Goal: Information Seeking & Learning: Find specific fact

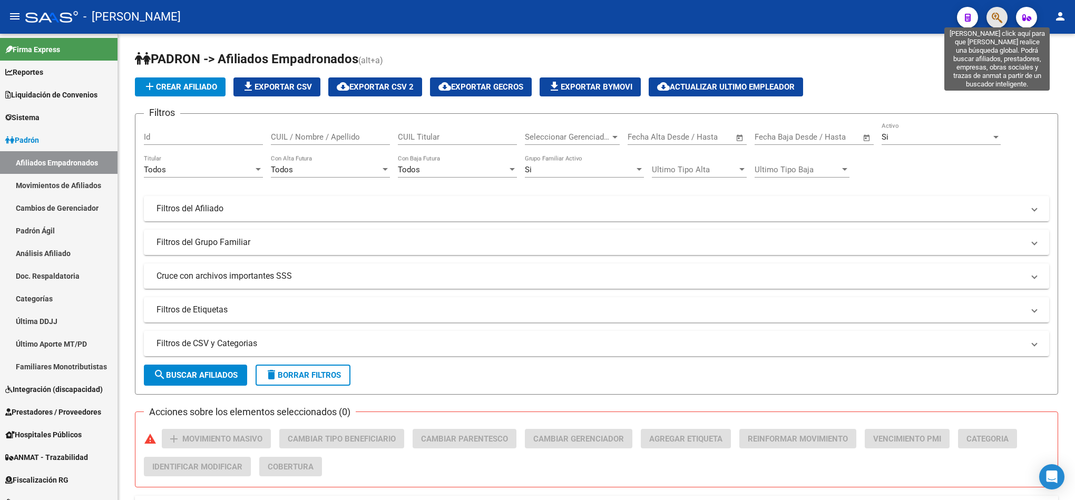
click at [1001, 12] on icon "button" at bounding box center [997, 18] width 11 height 12
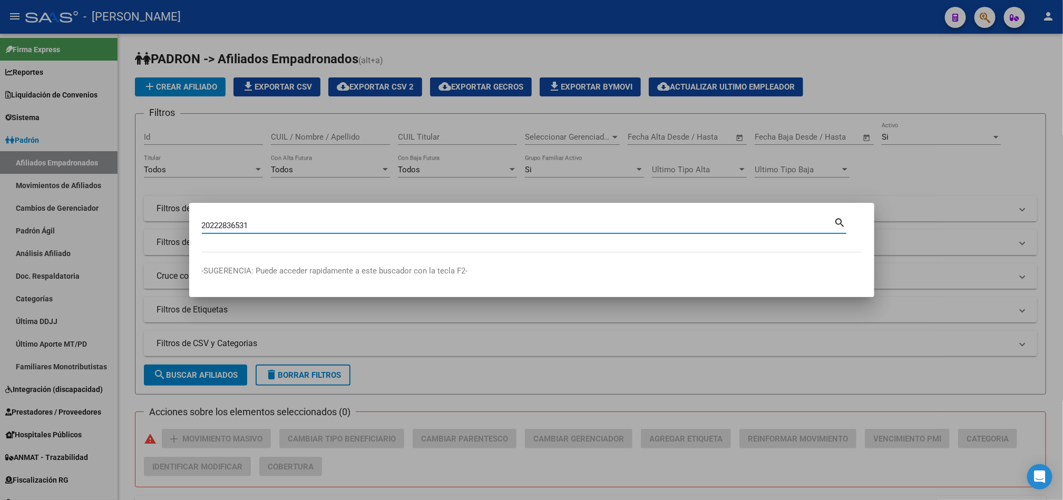
type input "20222836531"
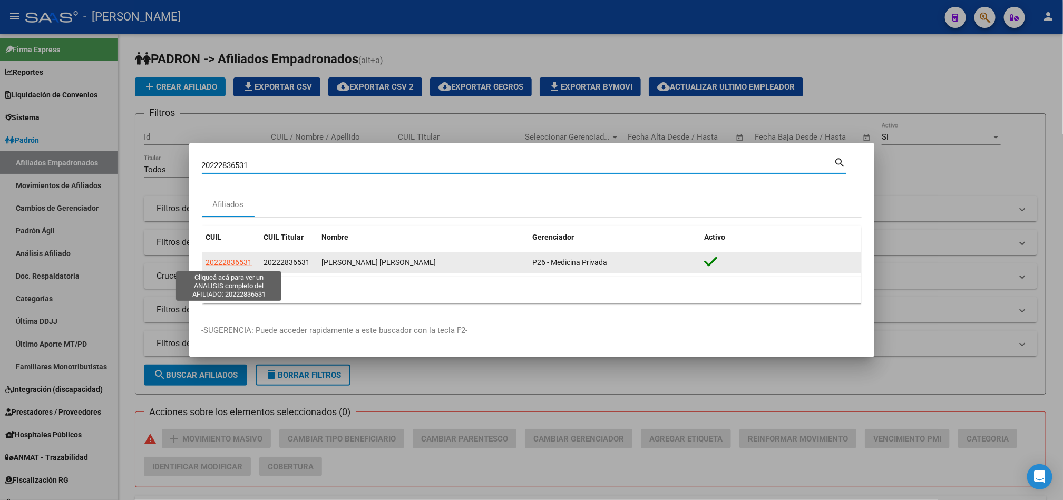
click at [245, 266] on span "20222836531" at bounding box center [229, 262] width 46 height 8
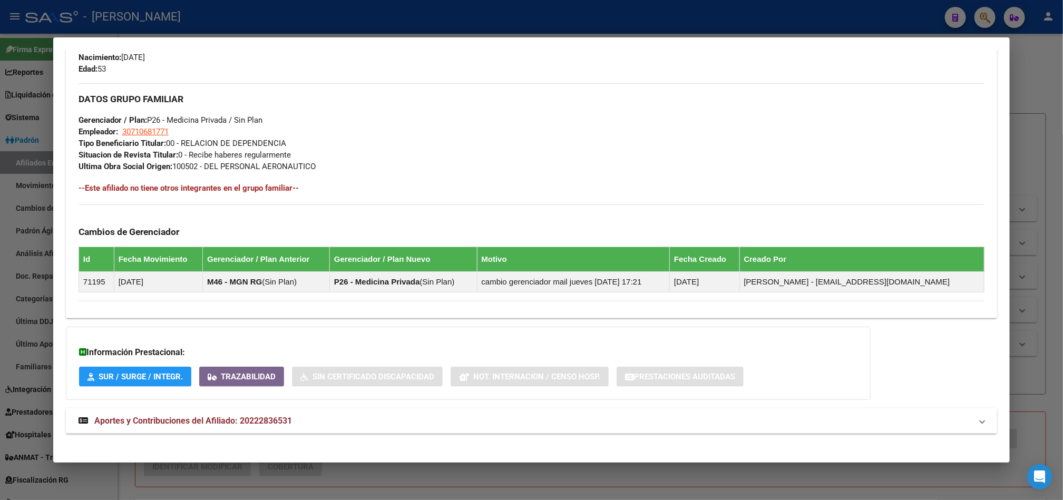
scroll to position [480, 0]
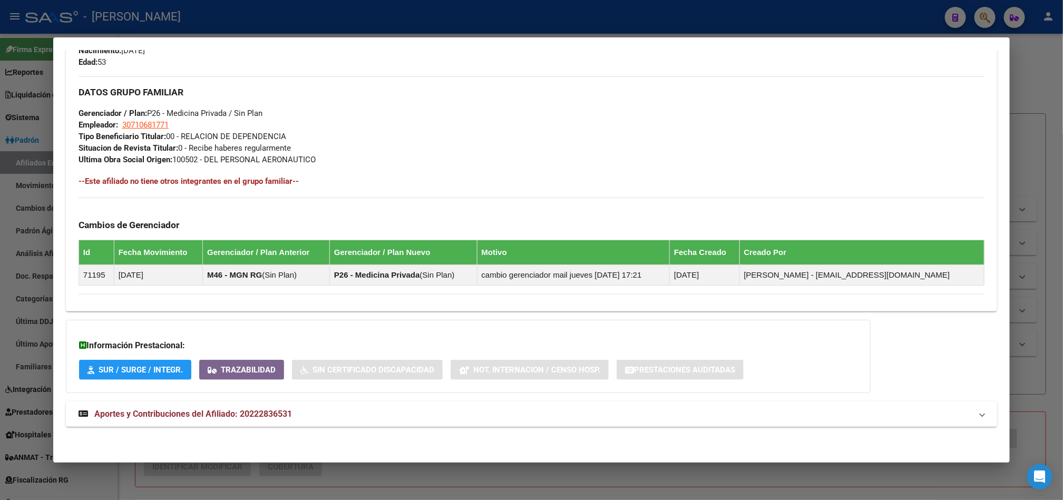
click at [258, 411] on span "Aportes y Contribuciones del Afiliado: 20222836531" at bounding box center [193, 414] width 198 height 10
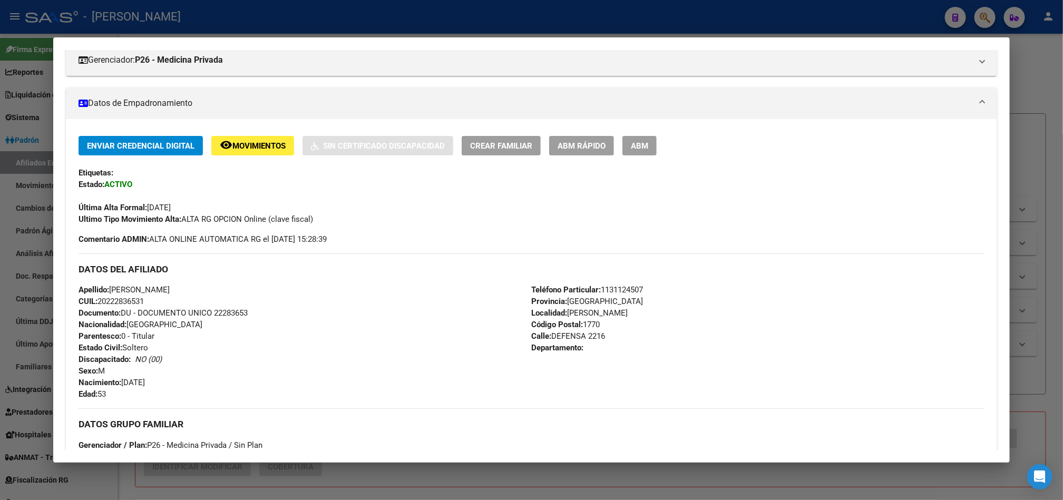
scroll to position [0, 0]
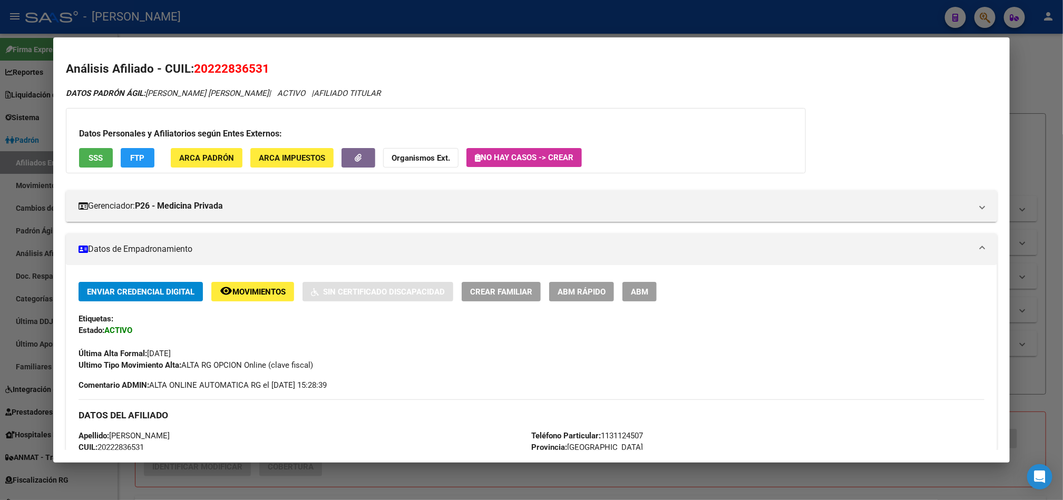
click at [225, 70] on span "20222836531" at bounding box center [231, 69] width 75 height 14
copy span "20222836531"
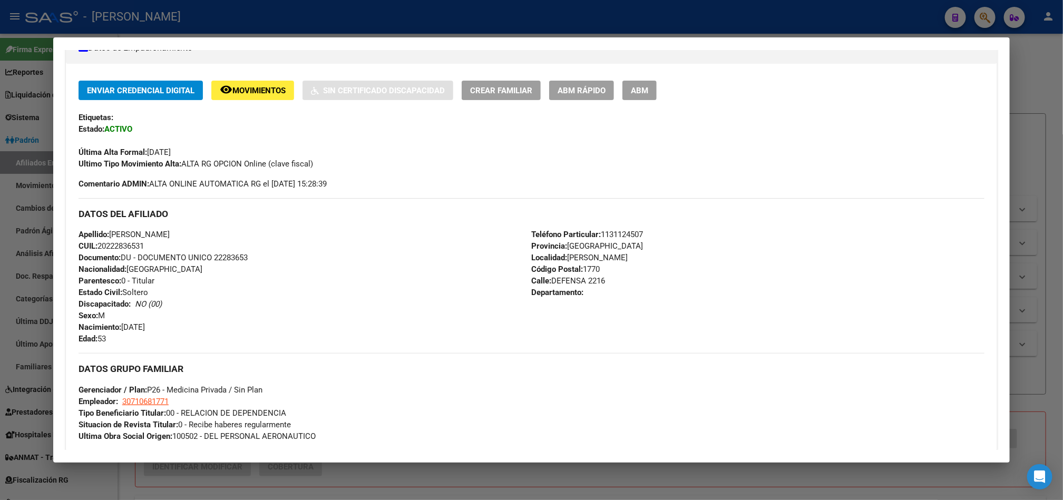
scroll to position [158, 0]
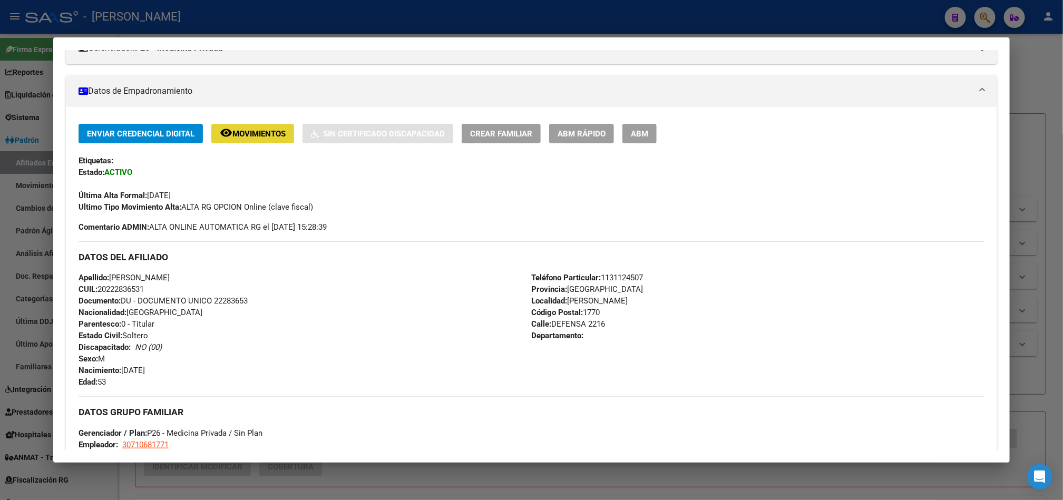
click at [259, 134] on span "Movimientos" at bounding box center [258, 133] width 53 height 9
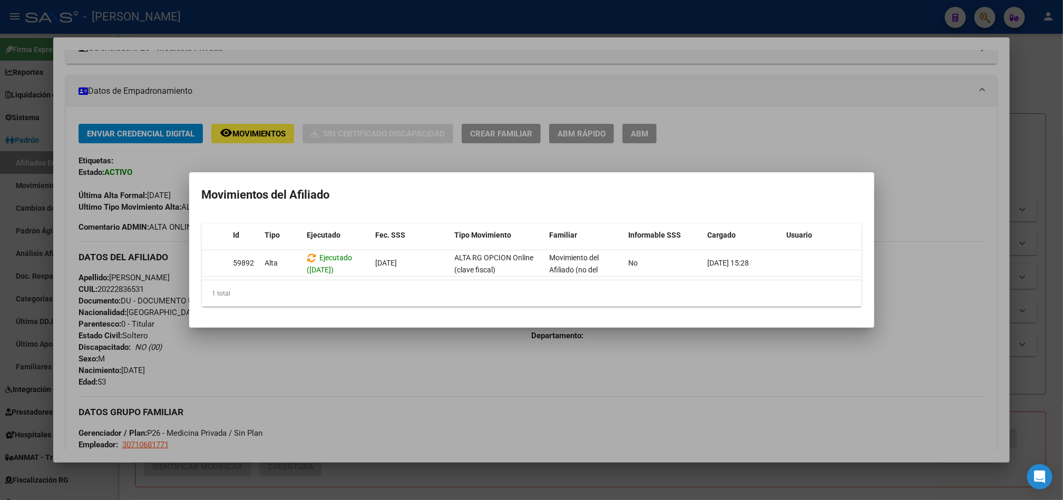
scroll to position [0, 0]
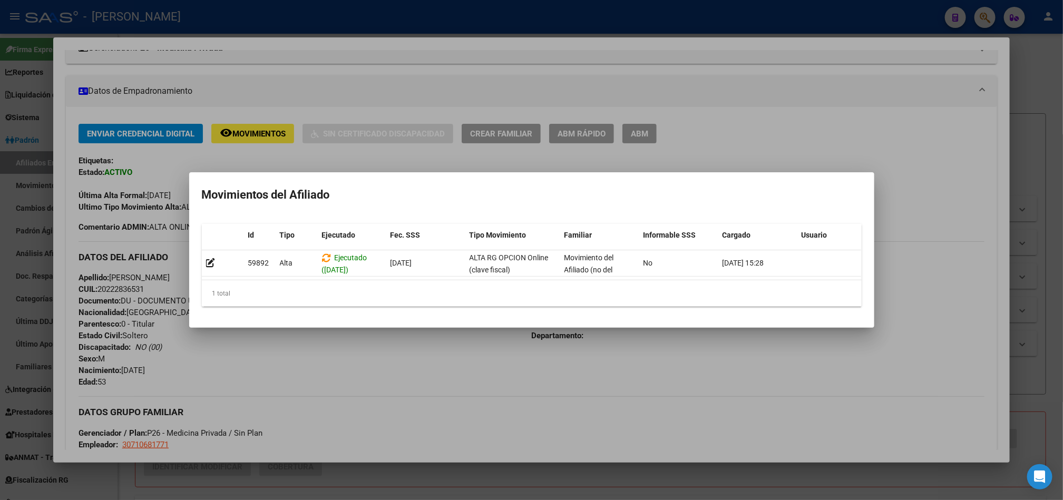
click at [128, 201] on div at bounding box center [531, 250] width 1063 height 500
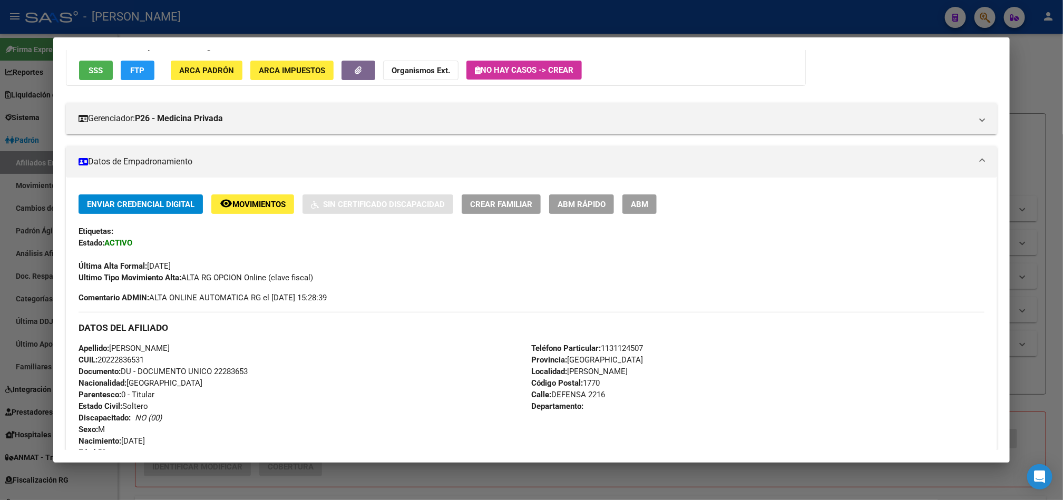
scroll to position [158, 0]
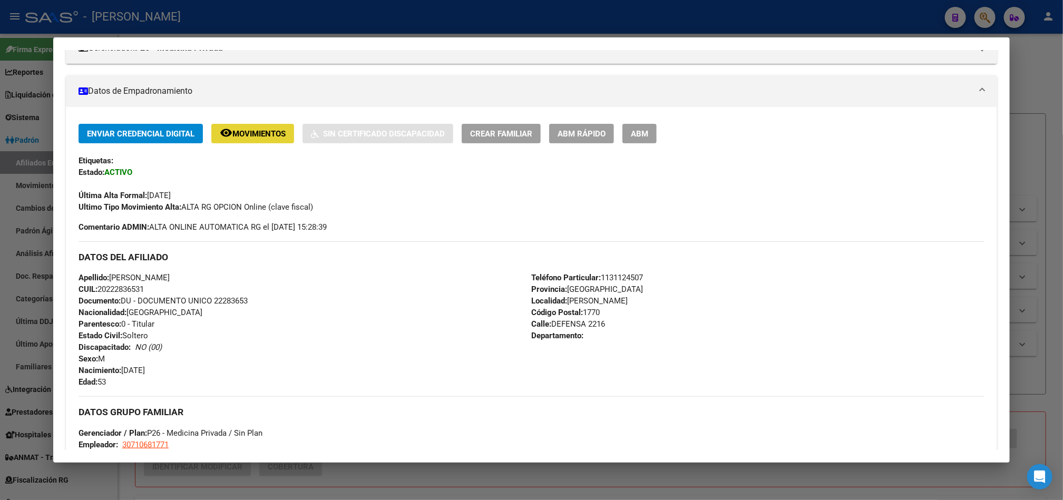
click at [269, 133] on span "Movimientos" at bounding box center [258, 133] width 53 height 9
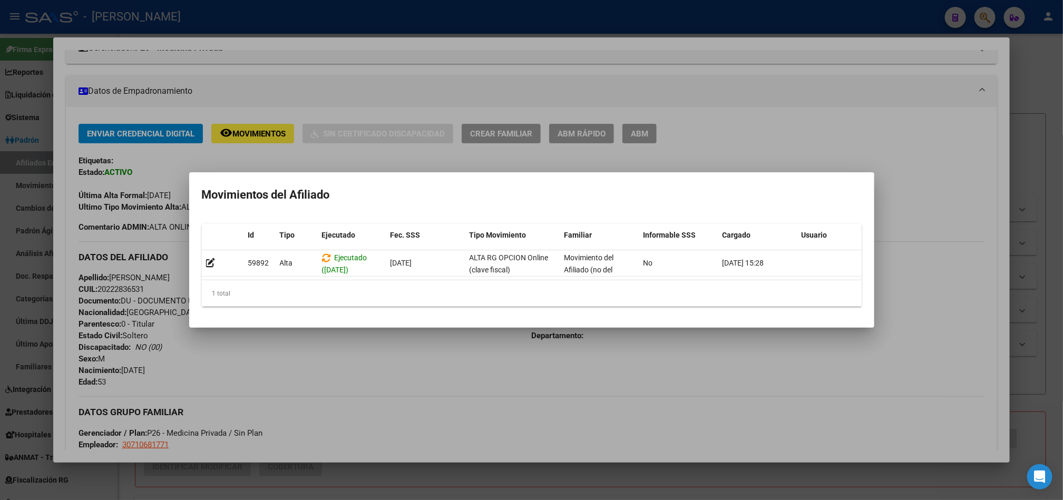
click at [454, 350] on div at bounding box center [531, 250] width 1063 height 500
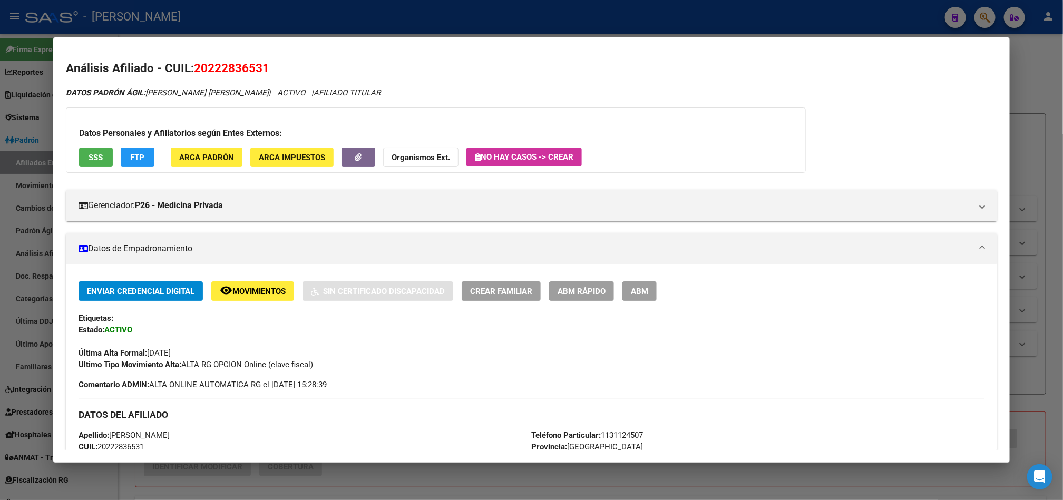
scroll to position [0, 0]
click at [272, 287] on span "Movimientos" at bounding box center [258, 291] width 53 height 9
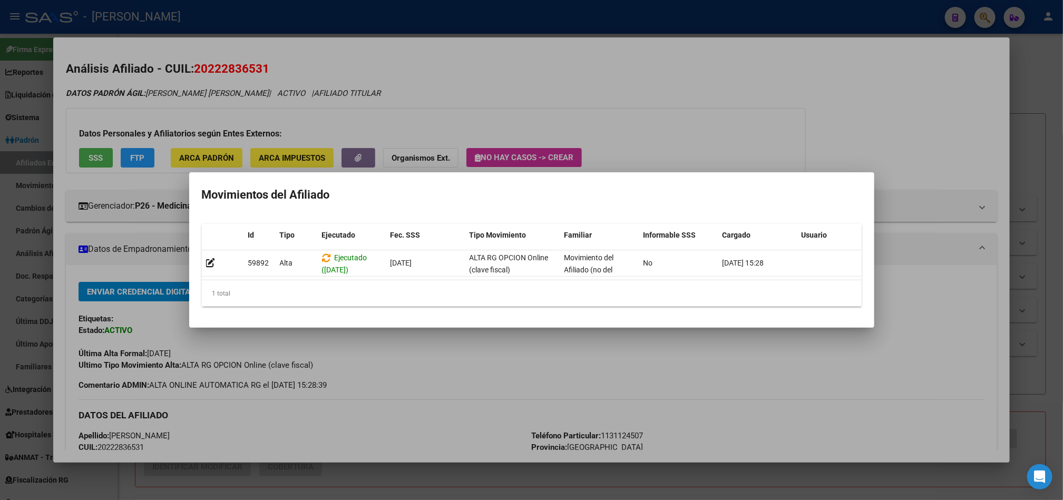
scroll to position [0, 15]
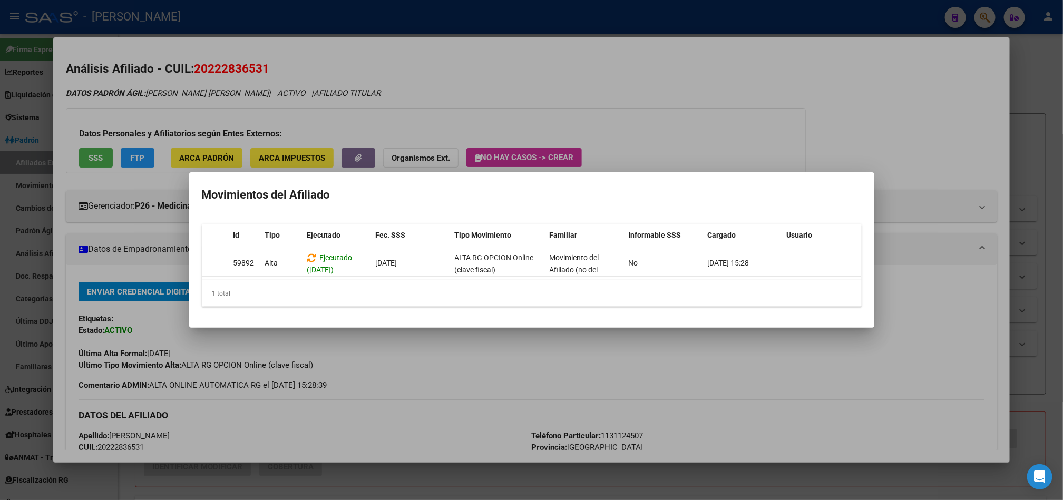
click at [773, 109] on div at bounding box center [531, 250] width 1063 height 500
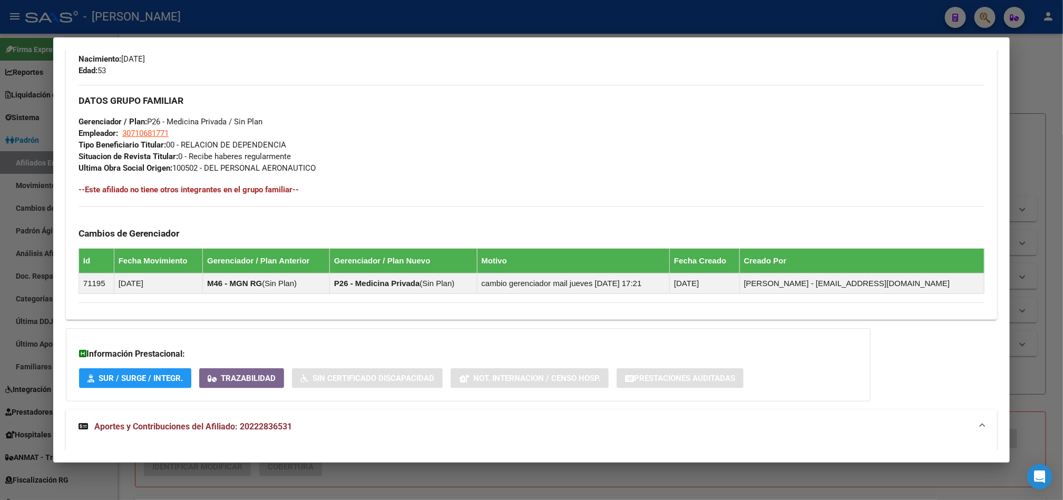
scroll to position [474, 0]
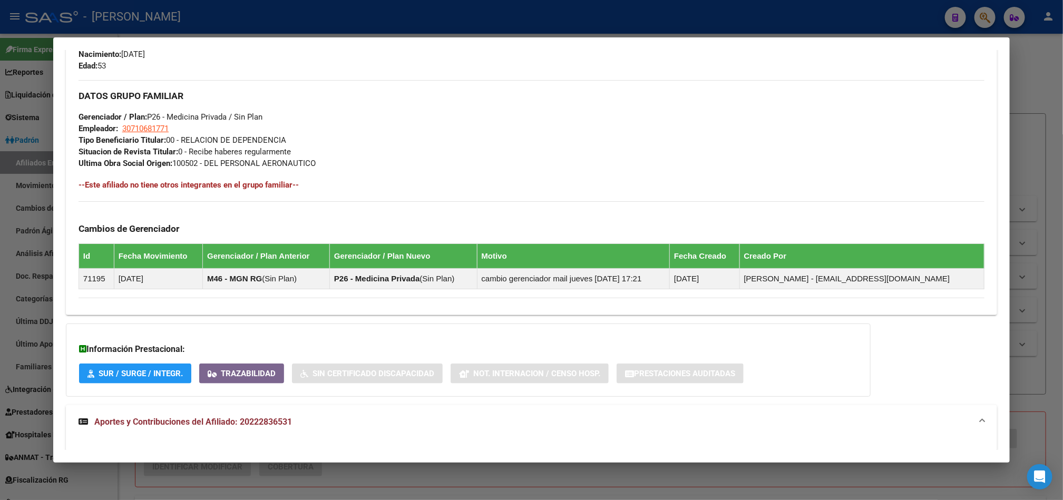
click at [31, 323] on div at bounding box center [531, 250] width 1063 height 500
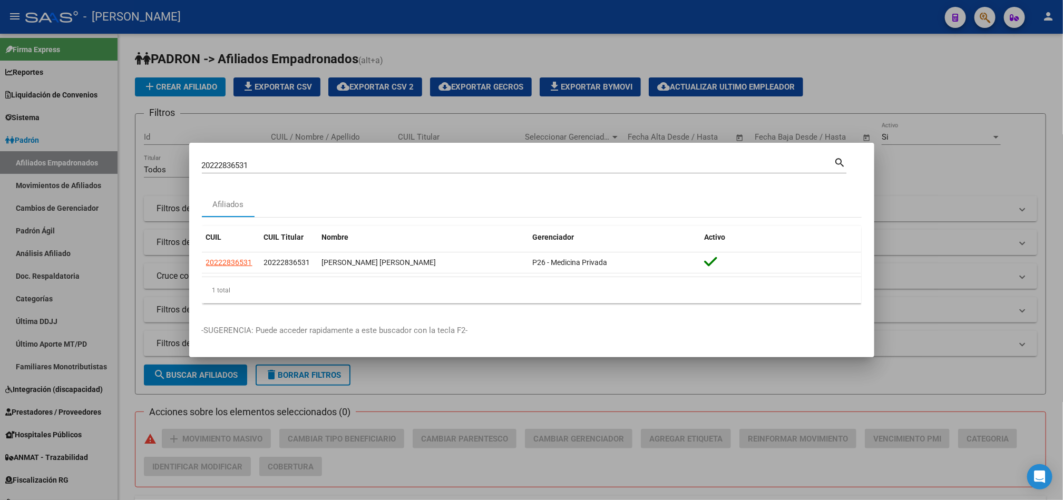
click at [323, 163] on input "20222836531" at bounding box center [518, 165] width 633 height 9
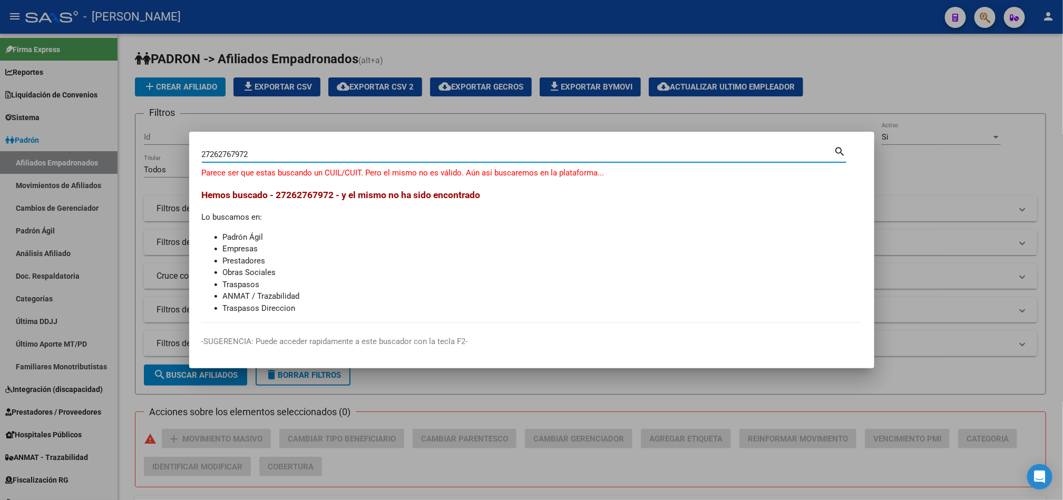
drag, startPoint x: 222, startPoint y: 155, endPoint x: 231, endPoint y: 155, distance: 9.0
click at [231, 155] on input "27262767972" at bounding box center [518, 154] width 633 height 9
type input "27262737972"
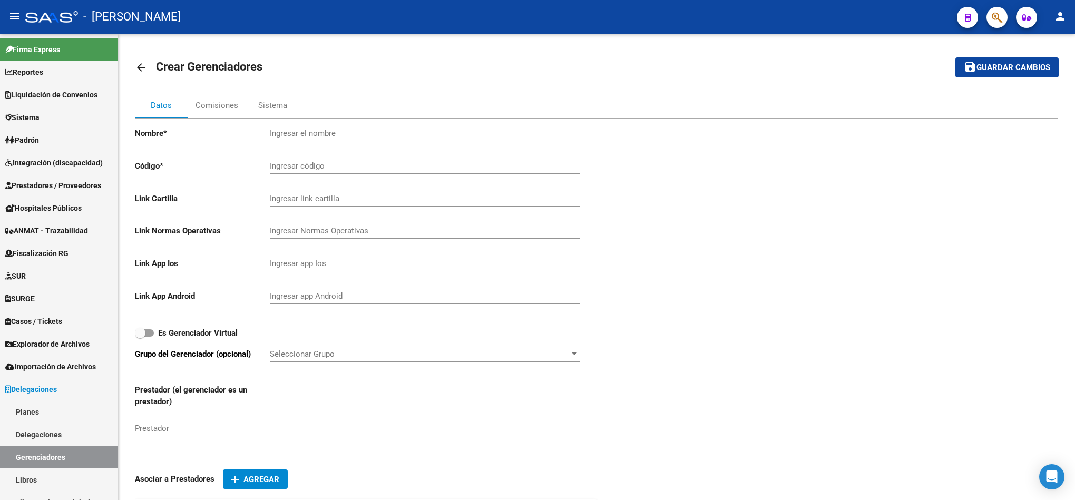
click at [1006, 21] on button "button" at bounding box center [997, 17] width 21 height 21
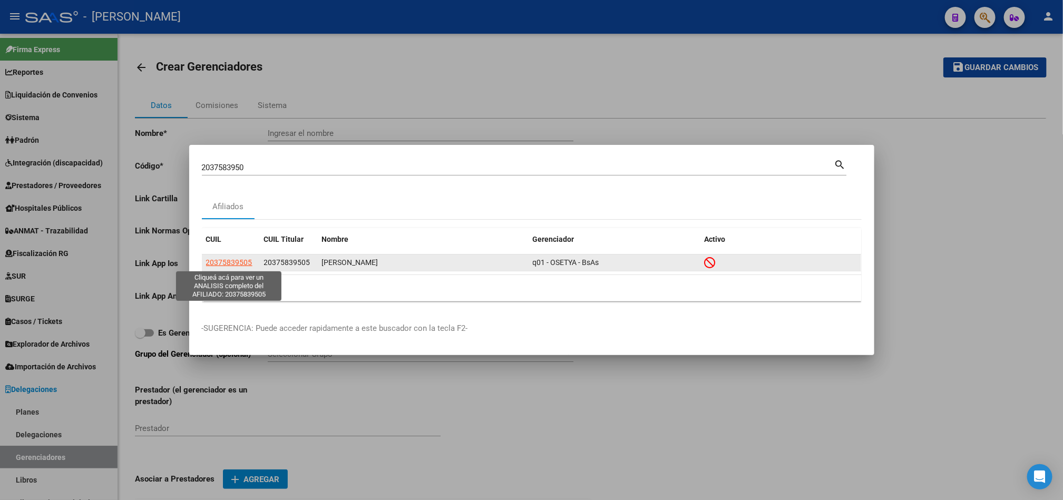
click at [248, 258] on span "20375839505" at bounding box center [229, 262] width 46 height 8
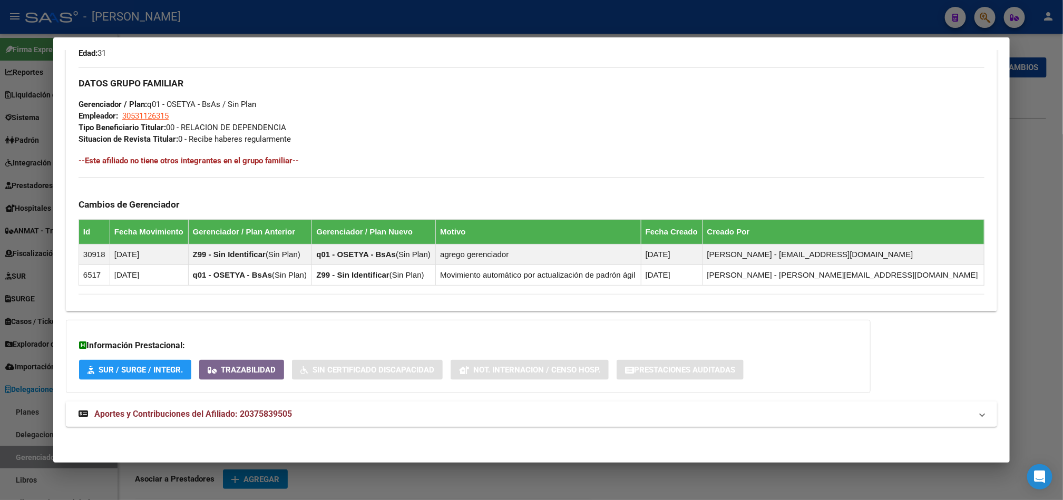
click at [301, 412] on mat-panel-title "Aportes y Contribuciones del Afiliado: 20375839505" at bounding box center [526, 414] width 894 height 13
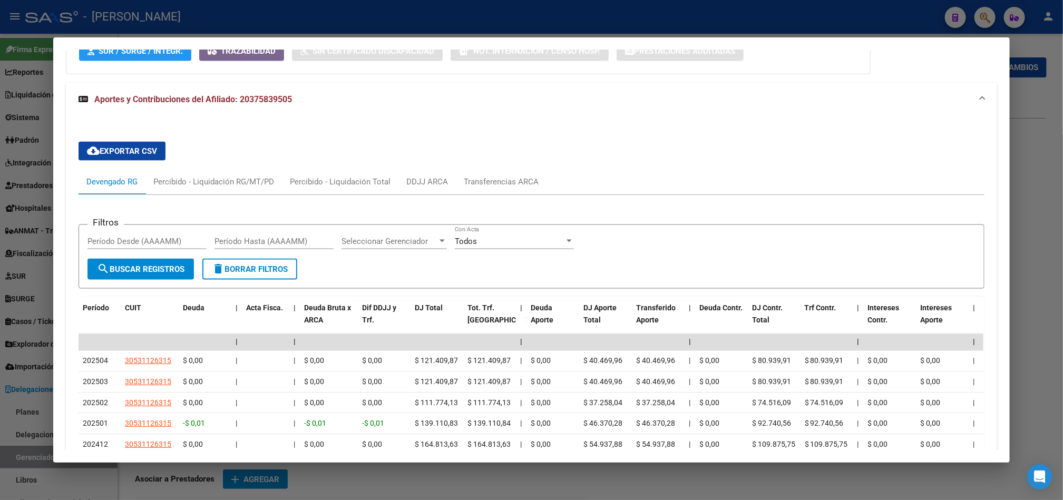
scroll to position [856, 0]
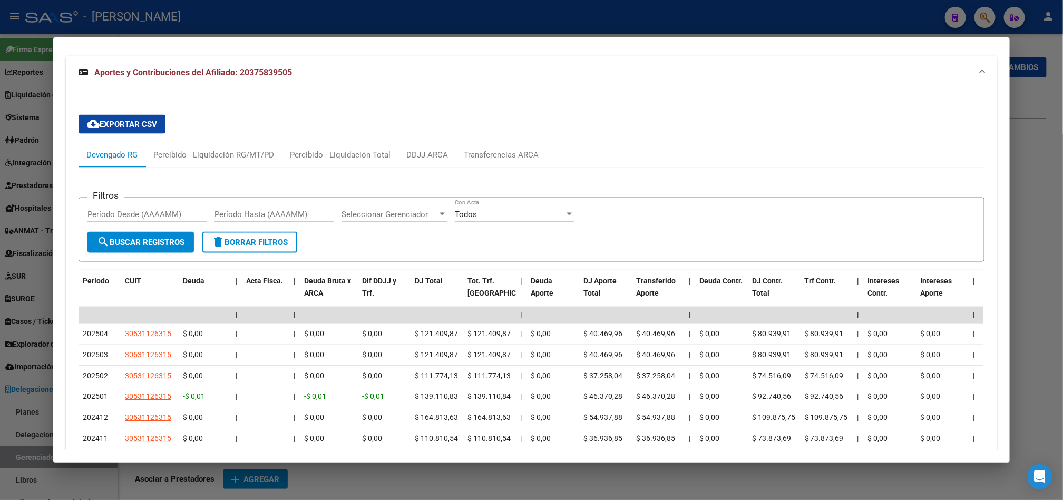
click at [434, 174] on div "Filtros Período Desde (AAAAMM) Período Hasta (AAAAMM) Seleccionar Gerenciador S…" at bounding box center [532, 370] width 906 height 404
click at [435, 165] on div "DDJJ ARCA" at bounding box center [427, 154] width 57 height 25
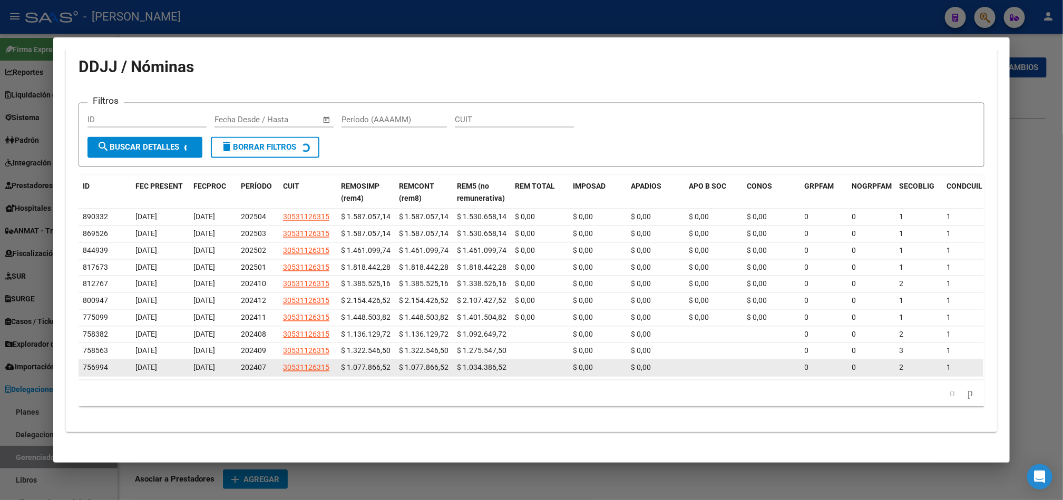
scroll to position [999, 0]
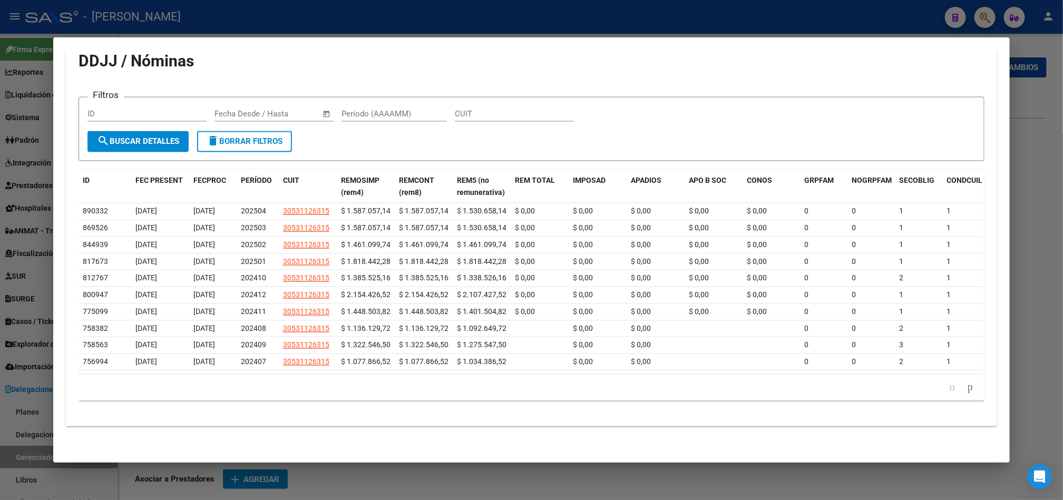
click at [0, 206] on div at bounding box center [531, 250] width 1063 height 500
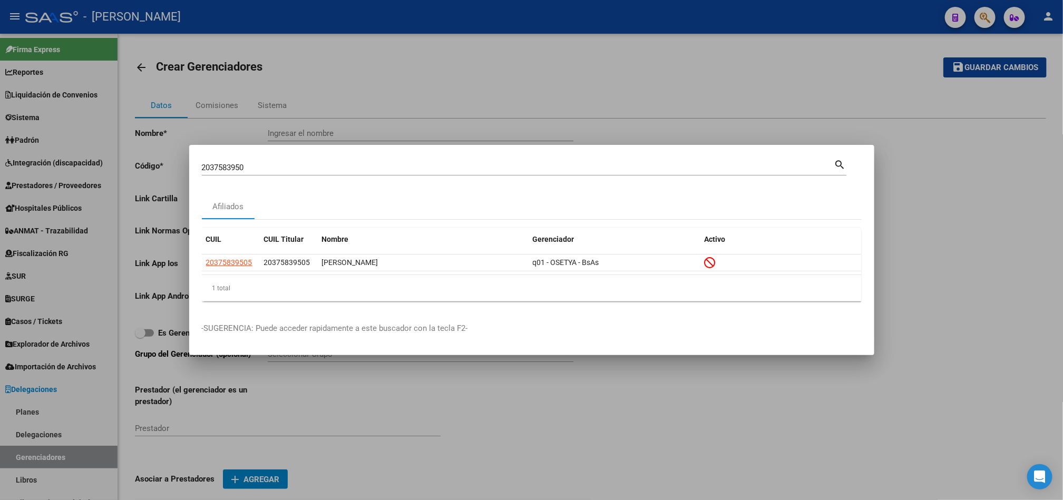
click at [307, 171] on input "2037583950" at bounding box center [518, 167] width 633 height 9
paste input "5"
click at [286, 179] on div "20375839505 Buscar (apellido, dni, cuil, nro traspaso, cuit, obra social) search" at bounding box center [524, 172] width 645 height 28
click at [287, 168] on input "20375839505" at bounding box center [518, 167] width 633 height 9
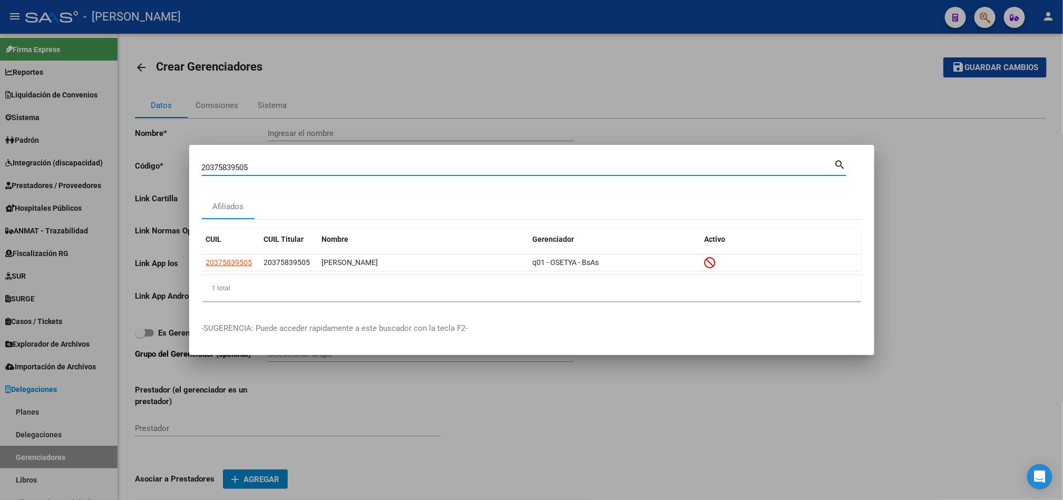
click at [287, 168] on input "20375839505" at bounding box center [518, 167] width 633 height 9
click at [325, 164] on input "20375839505" at bounding box center [518, 167] width 633 height 9
paste input "3171371104"
type input "23171371104"
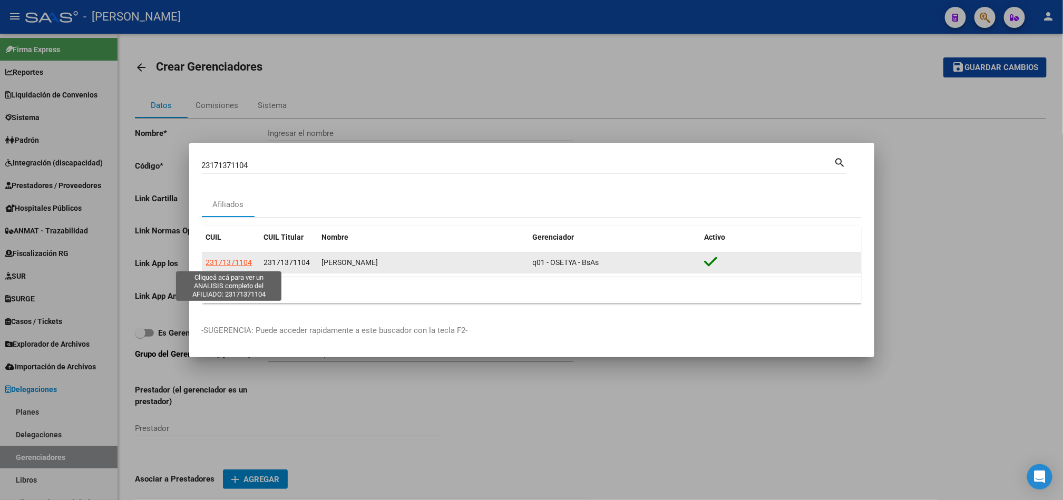
click at [239, 264] on span "23171371104" at bounding box center [229, 262] width 46 height 8
type textarea "23171371104"
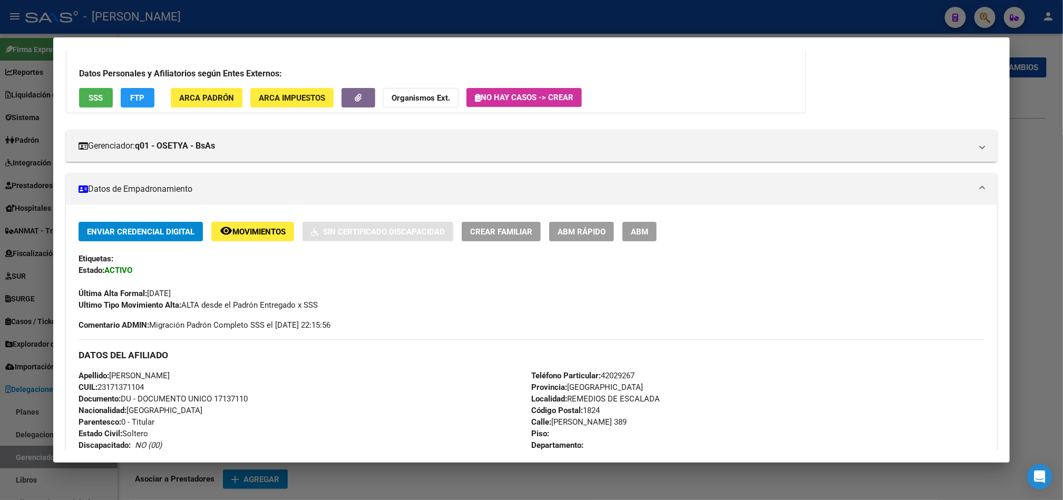
scroll to position [489, 0]
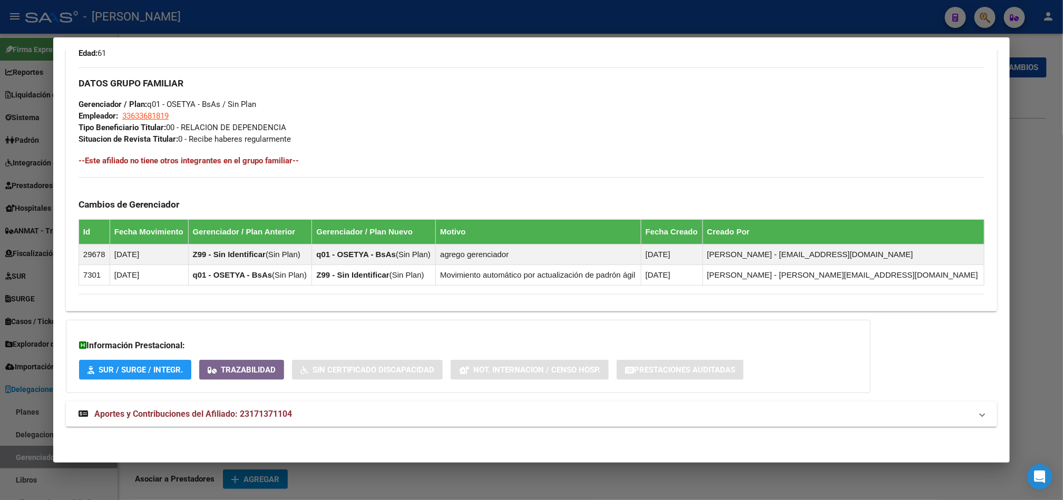
click at [331, 439] on div "Análisis Afiliado - CUIL: 23171371104 DATOS PADRÓN ÁGIL: CARFI STELLA | ACTIVO …" at bounding box center [531, 12] width 931 height 878
drag, startPoint x: 341, startPoint y: 419, endPoint x: 345, endPoint y: 410, distance: 9.9
click at [345, 410] on mat-expansion-panel-header "Aportes y Contribuciones del Afiliado: 23171371104" at bounding box center [531, 414] width 931 height 25
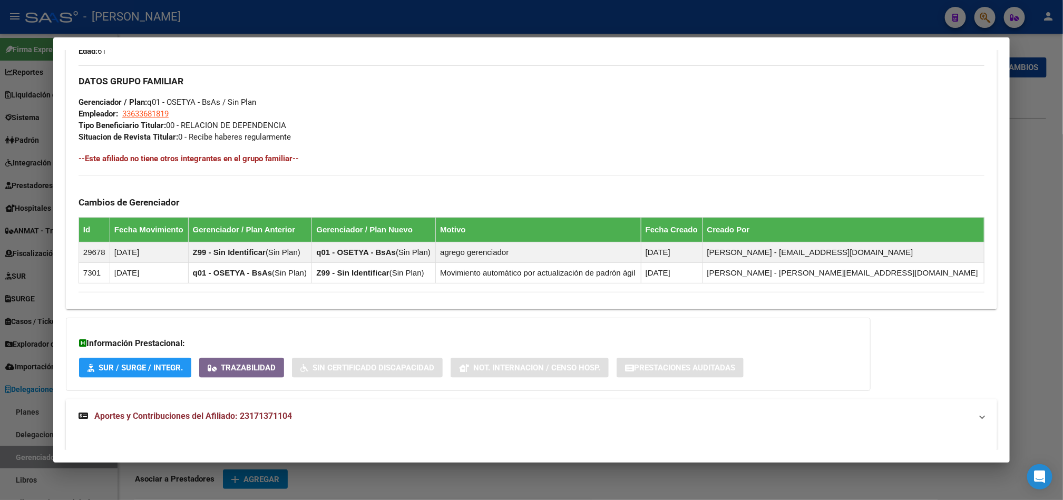
click at [345, 410] on mat-expansion-panel-header "Aportes y Contribuciones del Afiliado: 23171371104" at bounding box center [531, 417] width 931 height 34
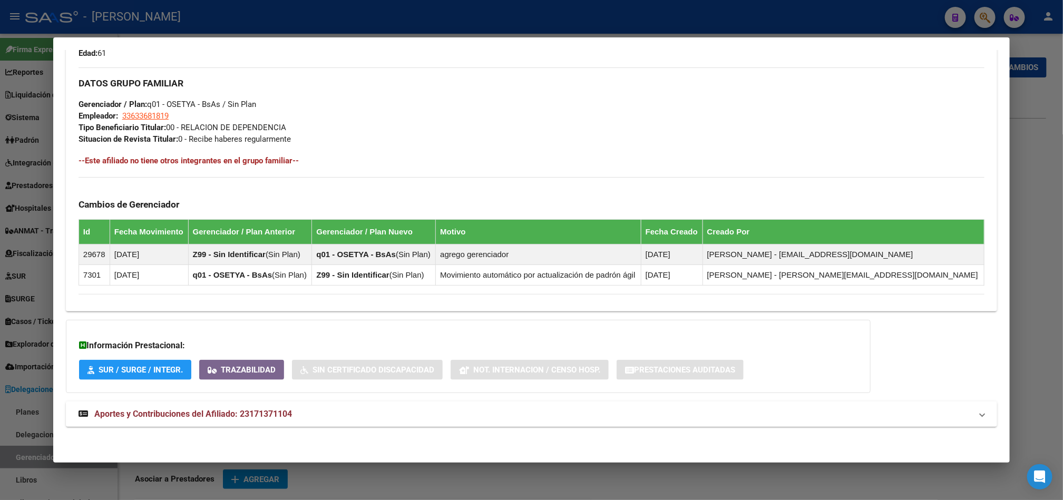
click at [356, 415] on mat-panel-title "Aportes y Contribuciones del Afiliado: 23171371104" at bounding box center [526, 414] width 894 height 13
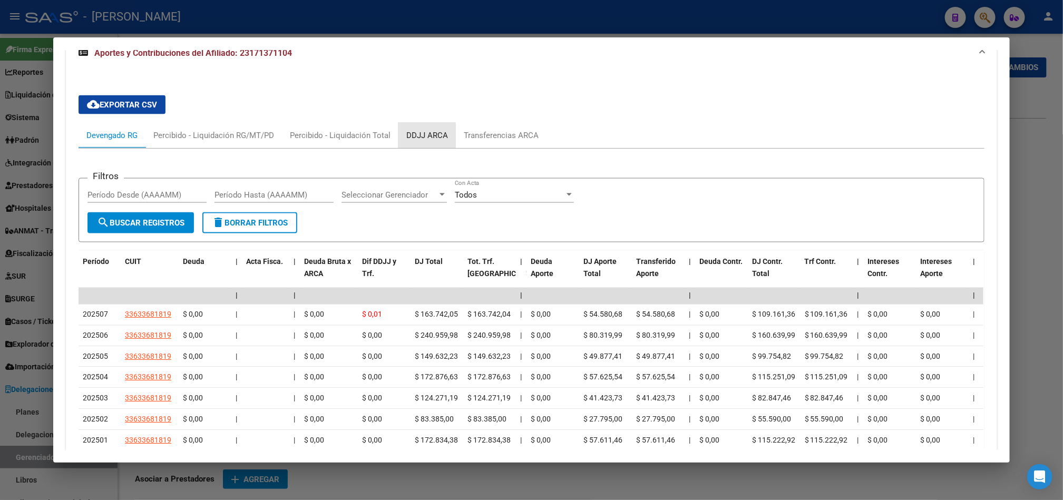
click at [406, 138] on div "DDJJ ARCA" at bounding box center [427, 136] width 42 height 12
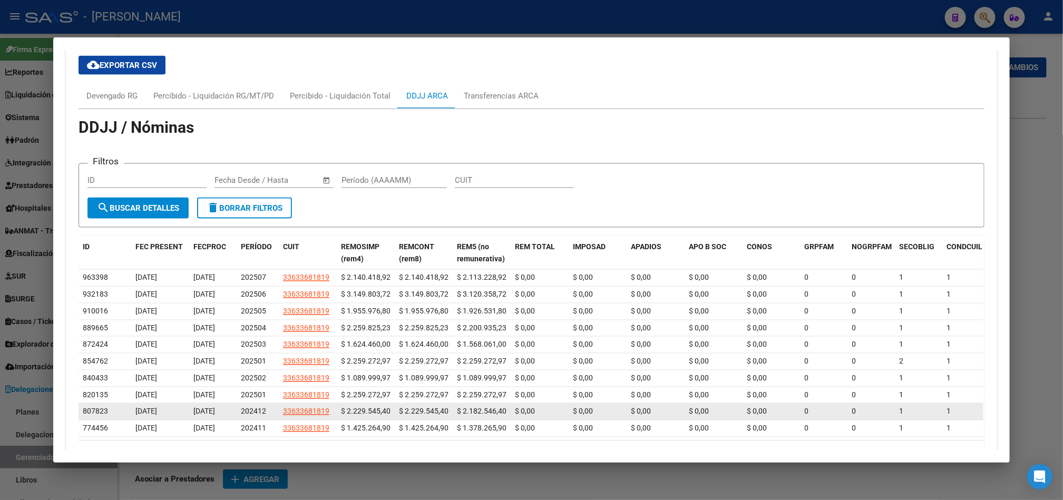
scroll to position [818, 0]
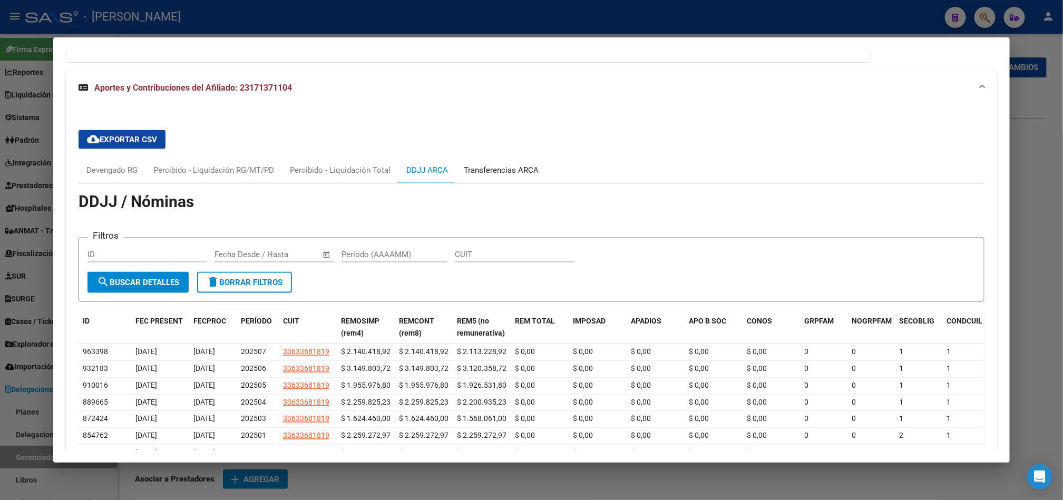
click at [483, 168] on div "Transferencias ARCA" at bounding box center [501, 170] width 75 height 12
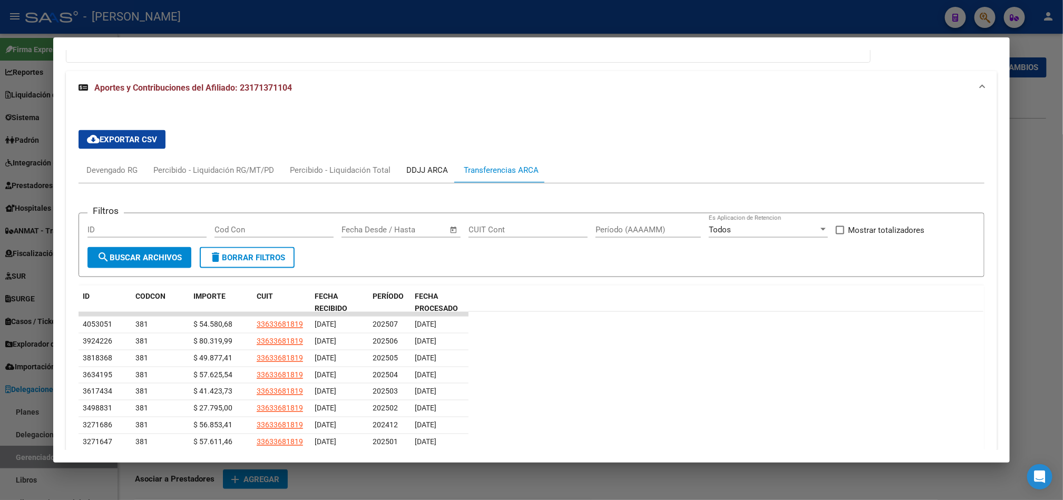
click at [406, 168] on div "DDJJ ARCA" at bounding box center [427, 170] width 42 height 12
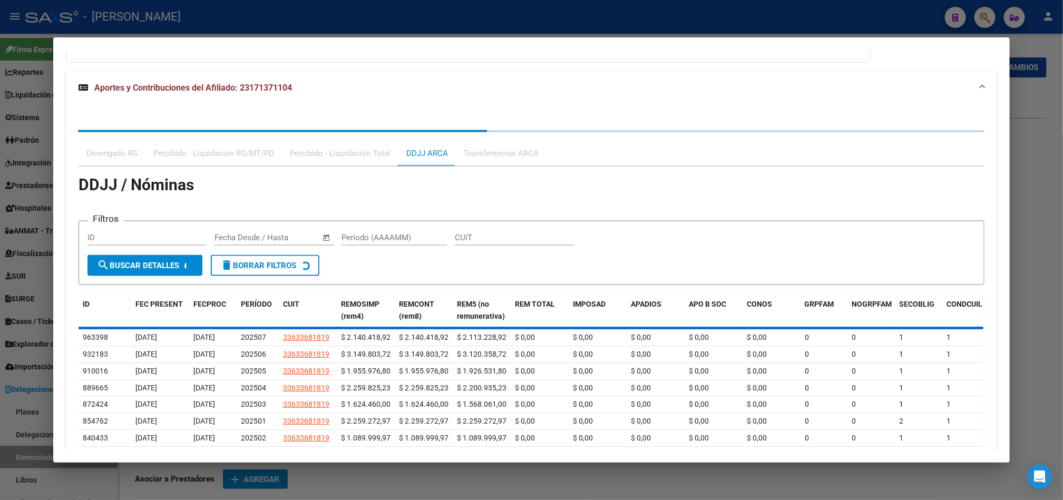
click at [323, 149] on div "Devengado RG Percibido - Liquidación RG/MT/PD Percibido - Liquidación Total DDJ…" at bounding box center [532, 333] width 906 height 406
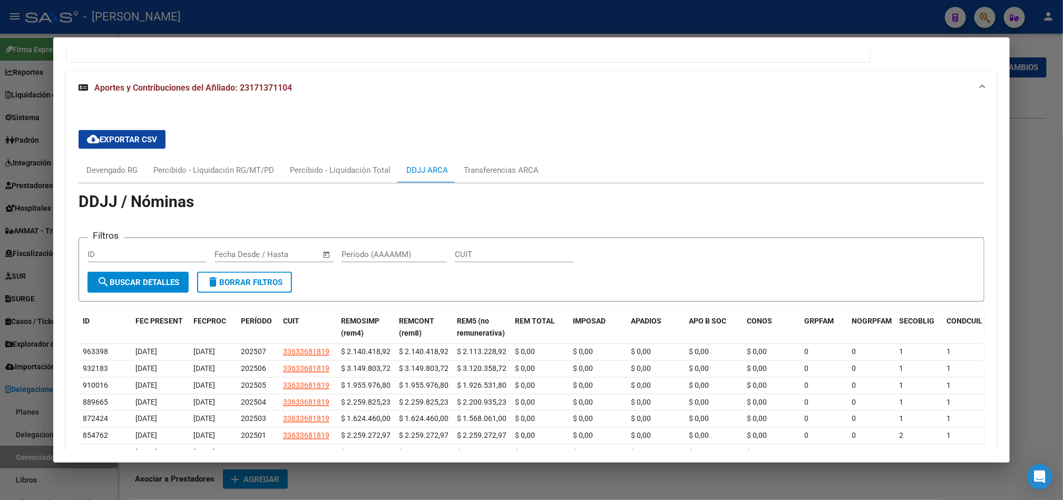
click at [321, 151] on div "cloud_download Exportar CSV Devengado RG Percibido - Liquidación RG/MT/PD Perci…" at bounding box center [532, 336] width 906 height 429
click at [315, 163] on div "Percibido - Liquidación Total" at bounding box center [340, 170] width 117 height 25
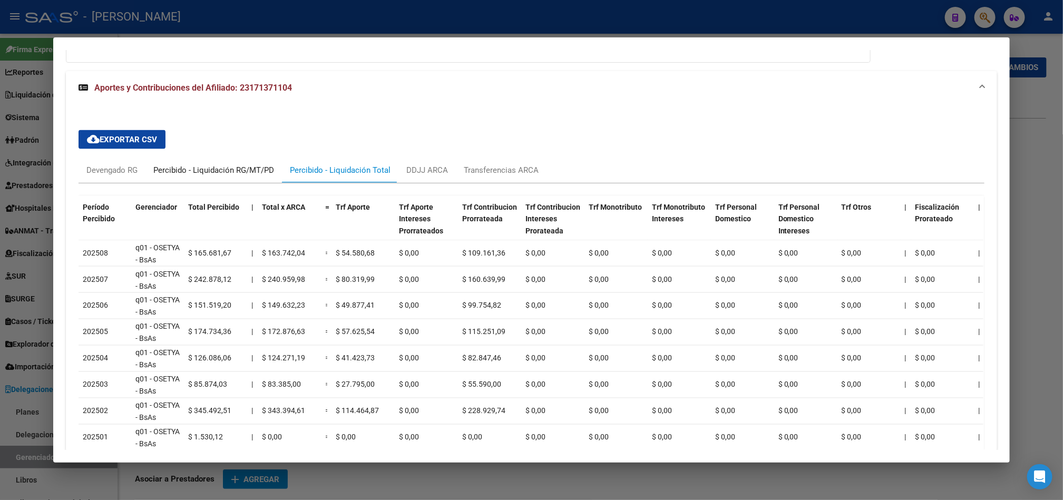
click at [193, 176] on div "Percibido - Liquidación RG/MT/PD" at bounding box center [213, 170] width 121 height 12
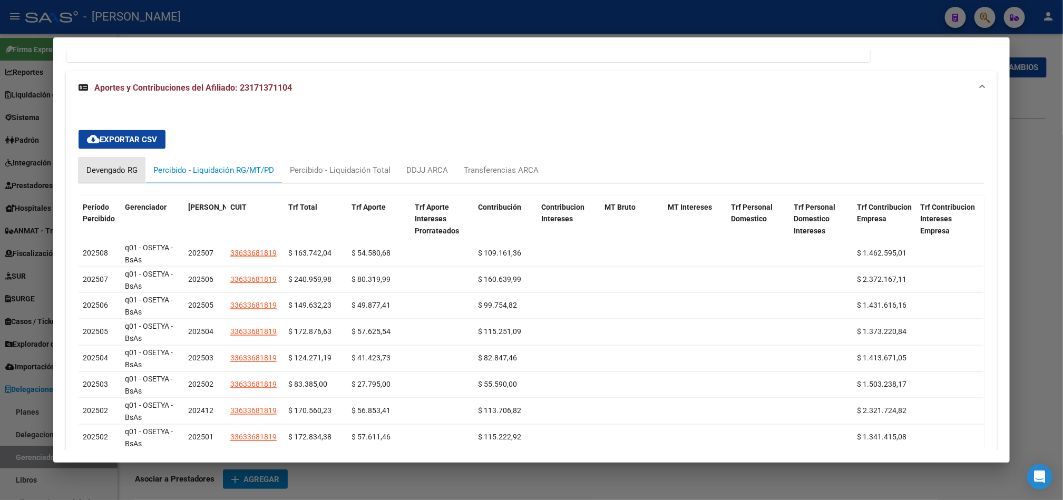
click at [127, 176] on div "Devengado RG" at bounding box center [111, 170] width 51 height 12
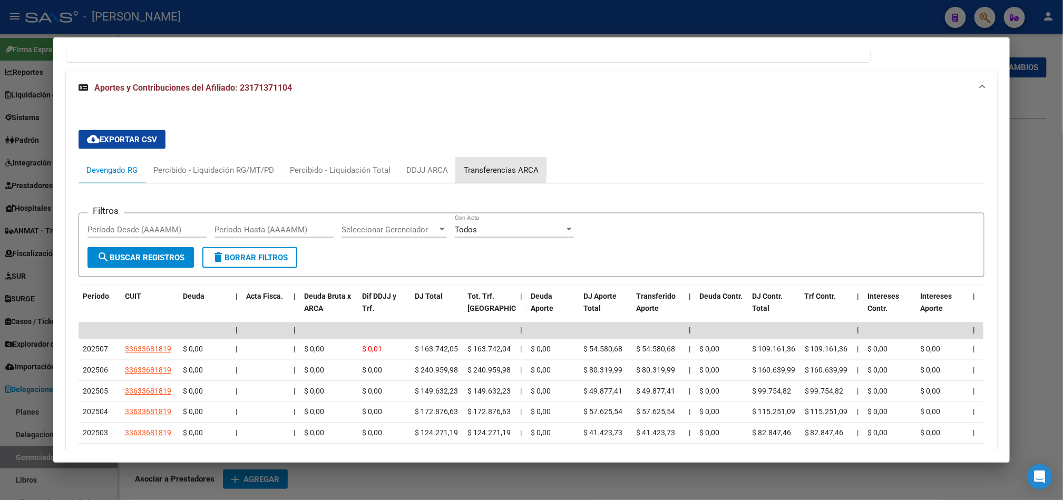
click at [464, 170] on div "Transferencias ARCA" at bounding box center [501, 170] width 75 height 12
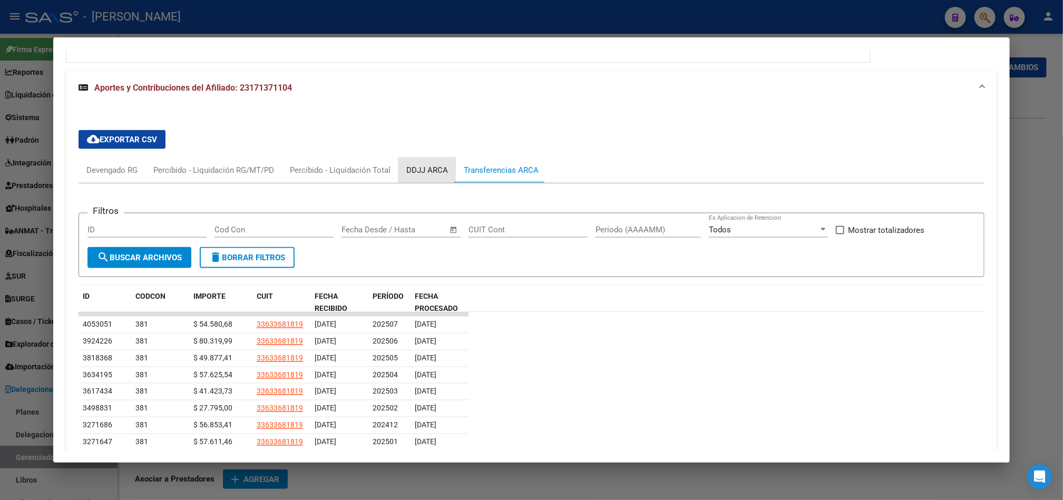
click at [432, 162] on div "DDJJ ARCA" at bounding box center [427, 170] width 57 height 25
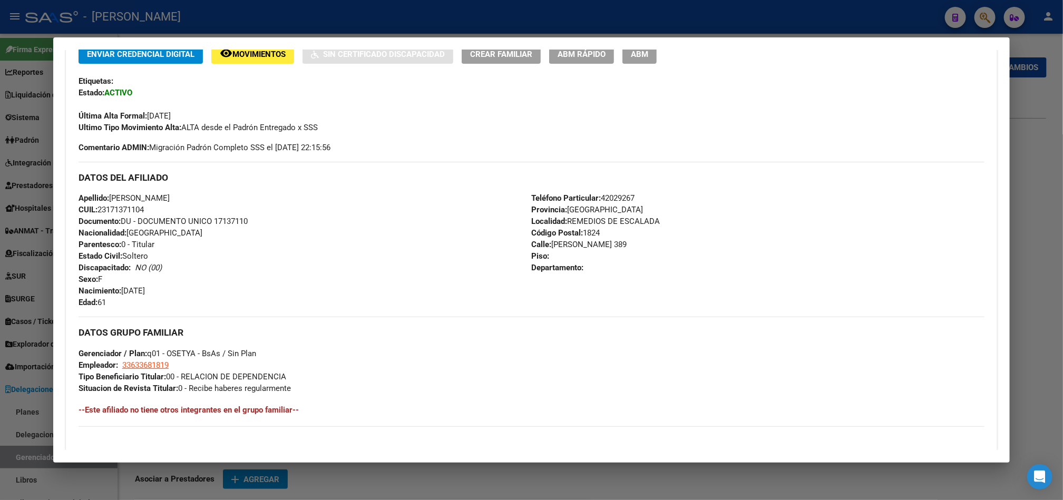
scroll to position [237, 0]
click at [0, 125] on div at bounding box center [531, 250] width 1063 height 500
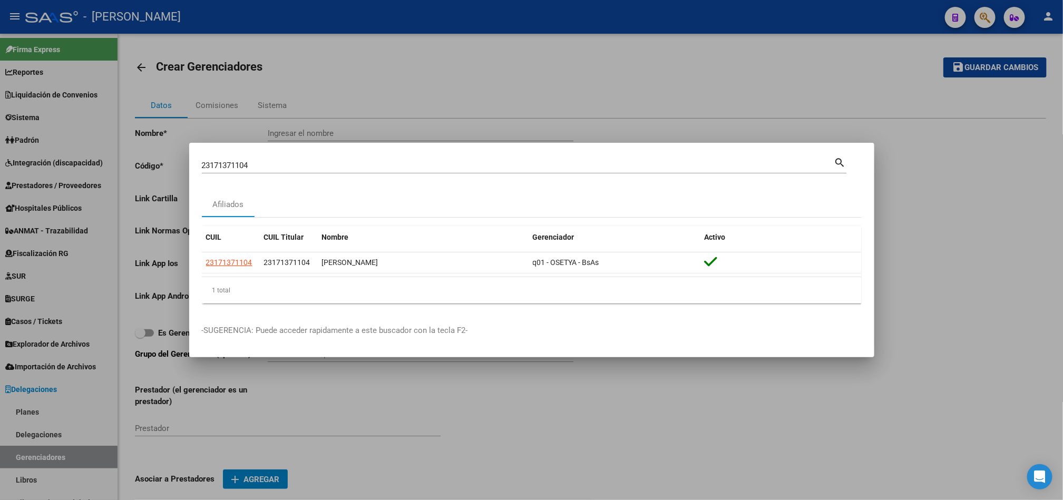
click at [0, 125] on div at bounding box center [531, 250] width 1063 height 500
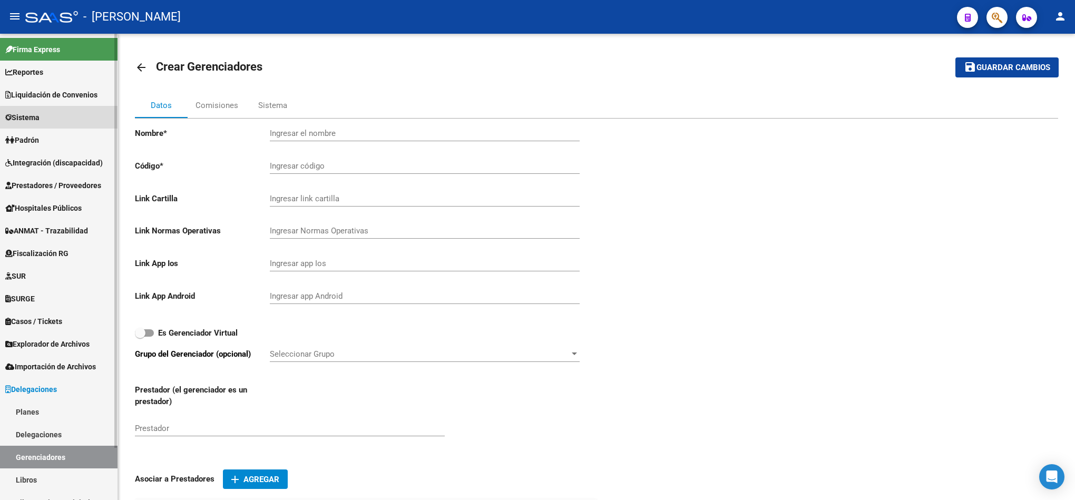
click at [60, 120] on link "Sistema" at bounding box center [59, 117] width 118 height 23
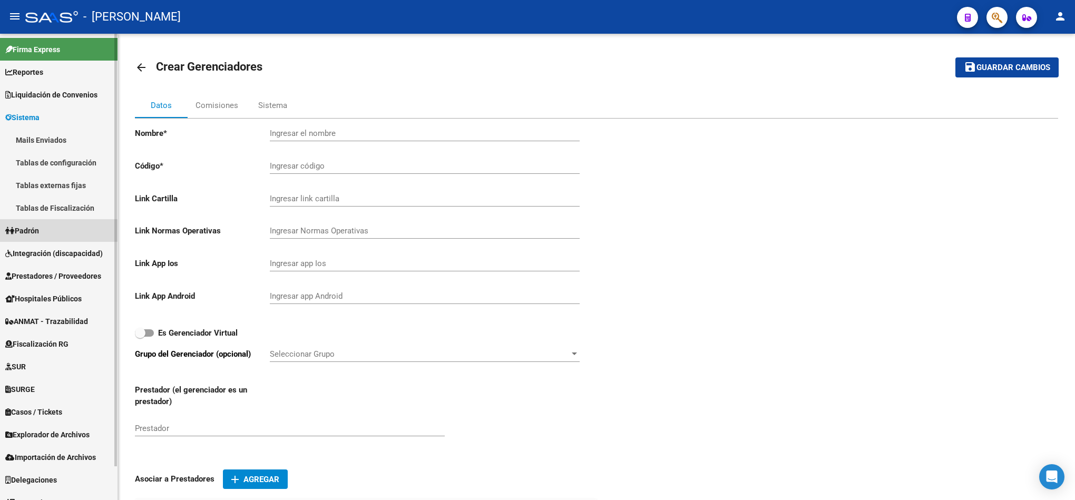
click at [54, 234] on link "Padrón" at bounding box center [59, 230] width 118 height 23
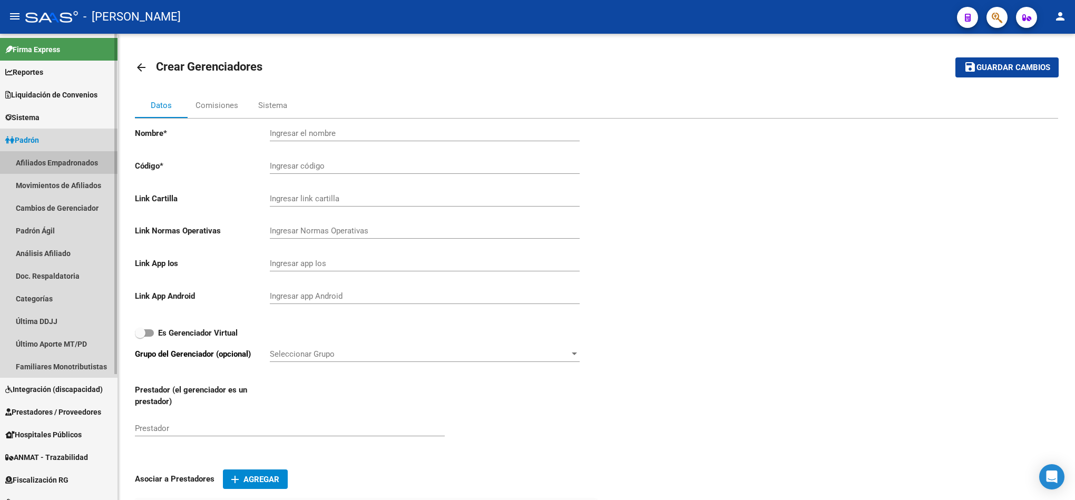
click at [62, 164] on link "Afiliados Empadronados" at bounding box center [59, 162] width 118 height 23
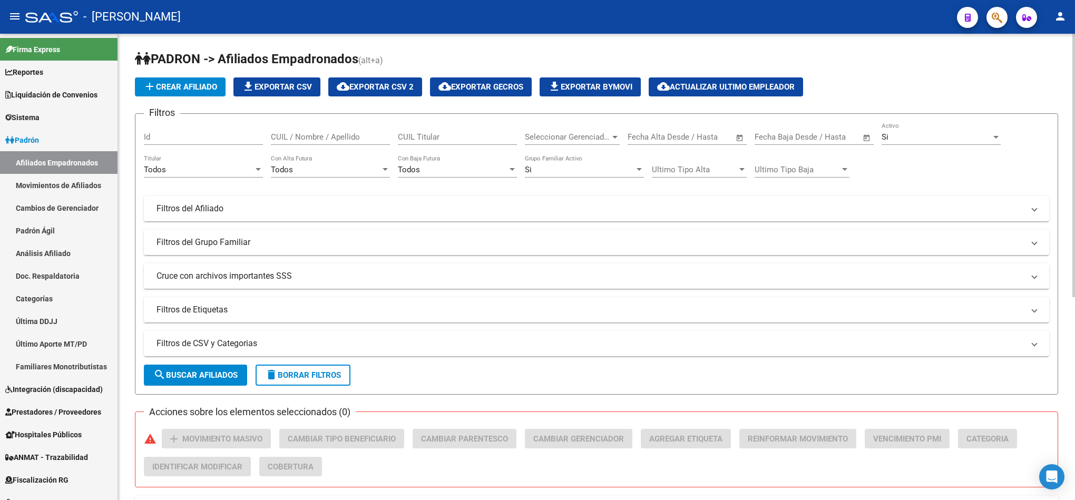
click at [383, 65] on span "(alt+a)" at bounding box center [370, 60] width 25 height 10
drag, startPoint x: 384, startPoint y: 62, endPoint x: 160, endPoint y: 54, distance: 224.7
click at [160, 54] on h1 "PADRON -> Afiliados Empadronados (alt+a)" at bounding box center [597, 60] width 924 height 18
click at [163, 61] on span "PADRON -> Afiliados Empadronados" at bounding box center [247, 59] width 224 height 15
drag, startPoint x: 164, startPoint y: 56, endPoint x: 383, endPoint y: 59, distance: 218.3
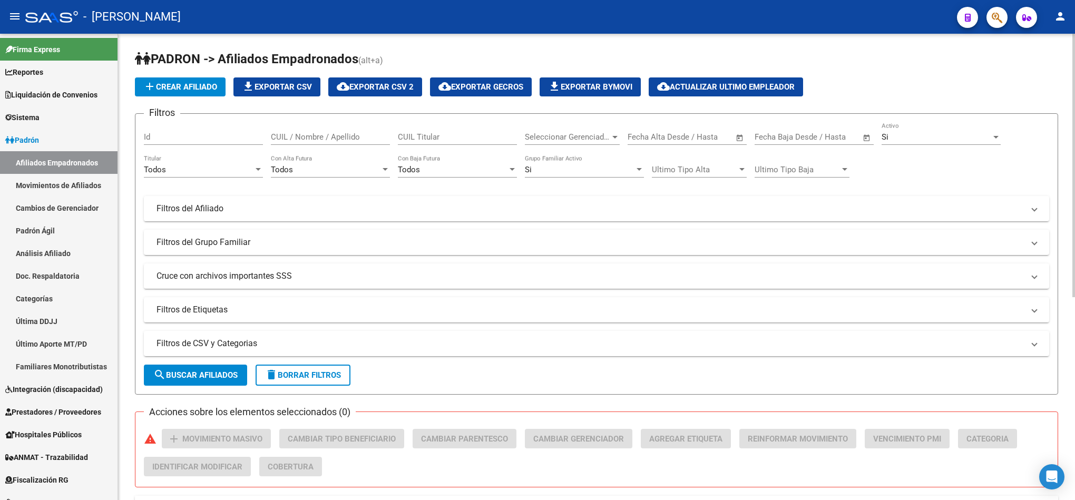
click at [383, 59] on h1 "PADRON -> Afiliados Empadronados (alt+a)" at bounding box center [597, 60] width 924 height 18
click at [172, 45] on div "PADRON -> Afiliados Empadronados (alt+a) add Crear Afiliado file_download Expor…" at bounding box center [596, 440] width 957 height 813
drag, startPoint x: 159, startPoint y: 64, endPoint x: 385, endPoint y: 59, distance: 226.2
click at [385, 59] on h1 "PADRON -> Afiliados Empadronados (alt+a)" at bounding box center [597, 60] width 924 height 18
click at [998, 9] on span "button" at bounding box center [997, 18] width 11 height 22
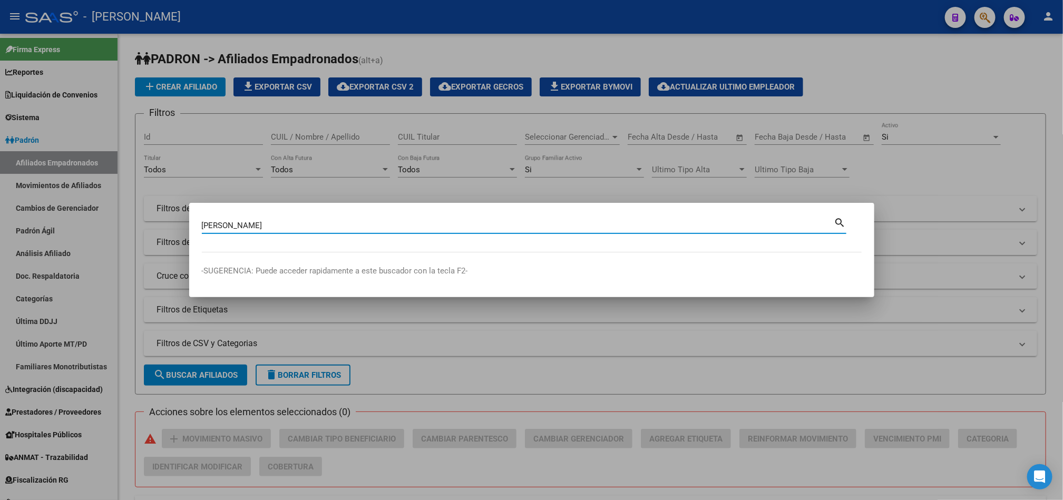
type input "montoya dylan"
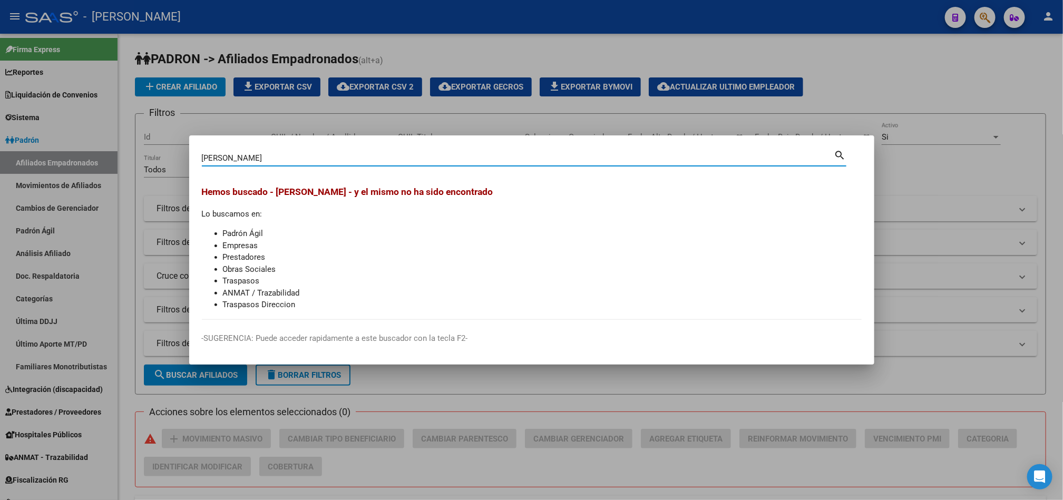
click at [383, 156] on input "montoya dylan" at bounding box center [518, 157] width 633 height 9
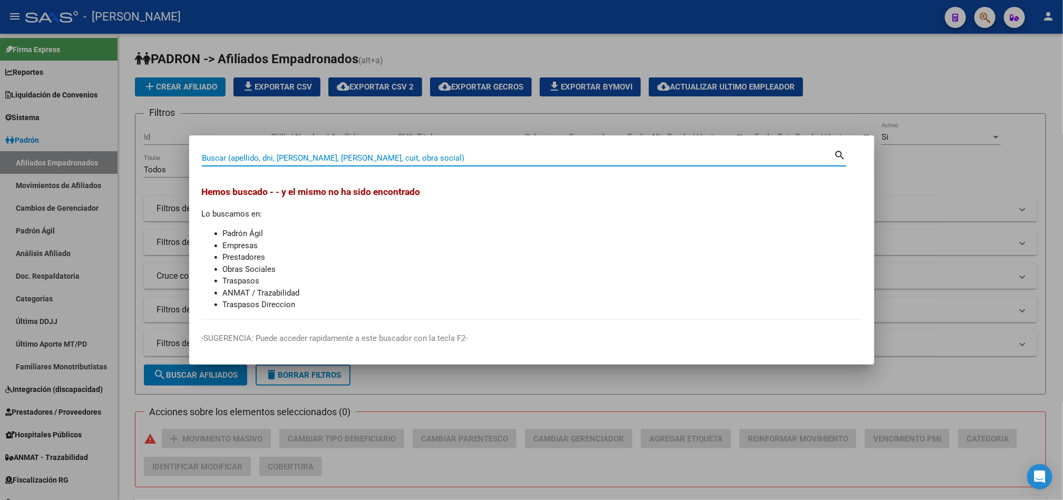
type input "5"
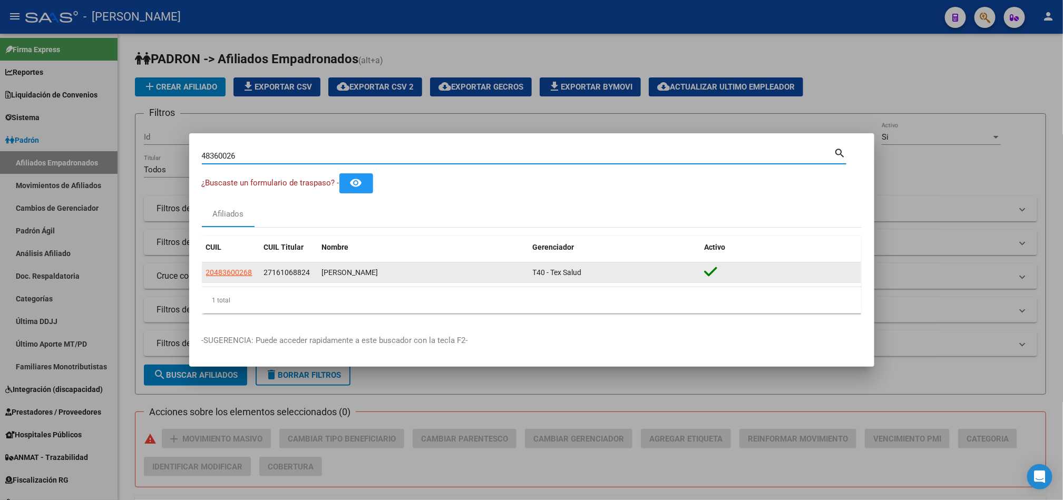
click at [266, 268] on span "27161068824" at bounding box center [287, 272] width 46 height 8
click at [259, 269] on div "20483600268 27161068824 MONTOYA DUARTE DYLAN TIZIANO T40 - Tex Salud" at bounding box center [531, 273] width 659 height 21
drag, startPoint x: 204, startPoint y: 274, endPoint x: 252, endPoint y: 271, distance: 48.0
click at [252, 271] on datatable-body-cell "20483600268" at bounding box center [231, 273] width 58 height 21
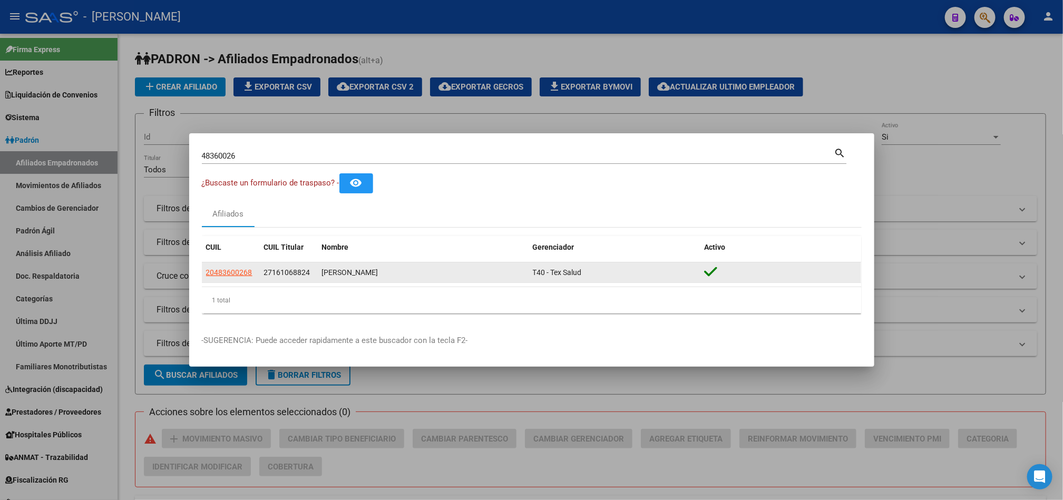
copy span "20483600268"
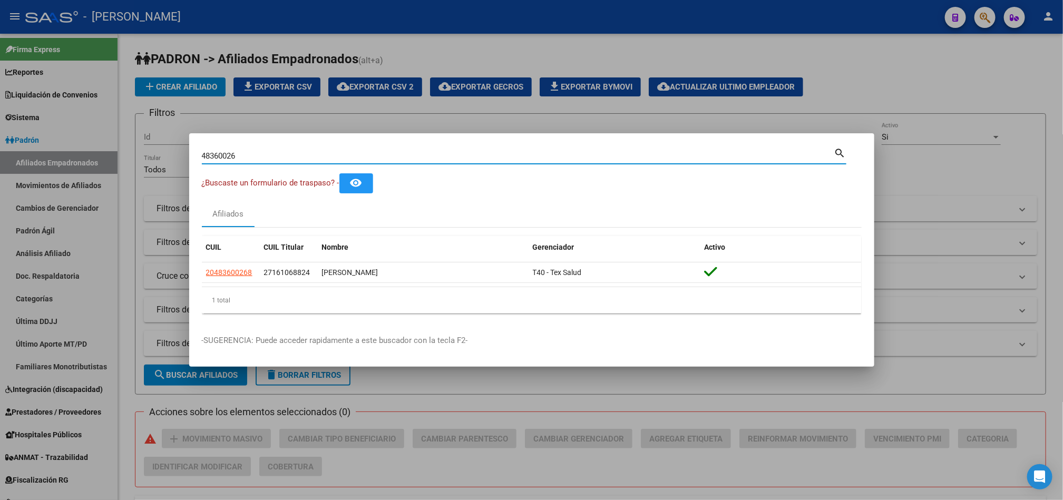
click at [323, 152] on input "48360026" at bounding box center [518, 155] width 633 height 9
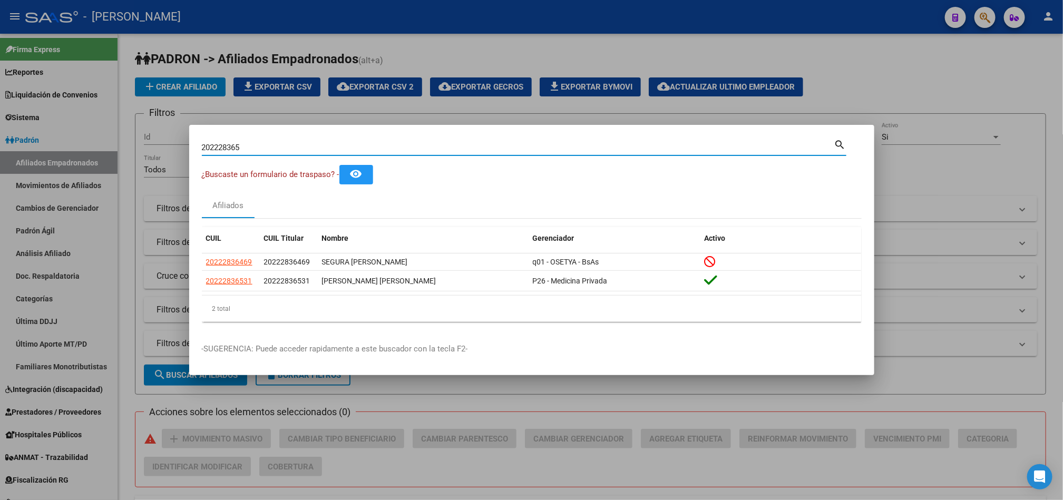
type input "202228365"
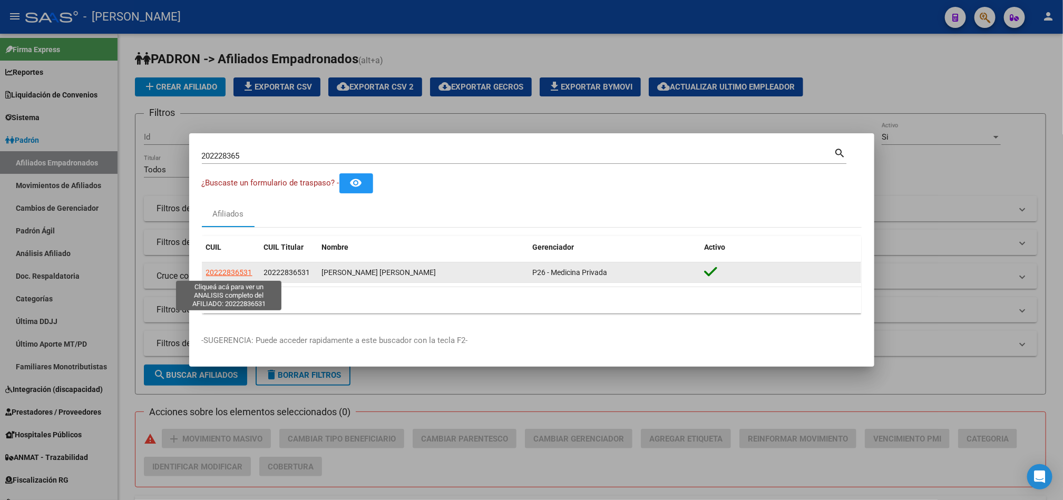
click at [235, 268] on span "20222836531" at bounding box center [229, 272] width 46 height 8
type textarea "20222836531"
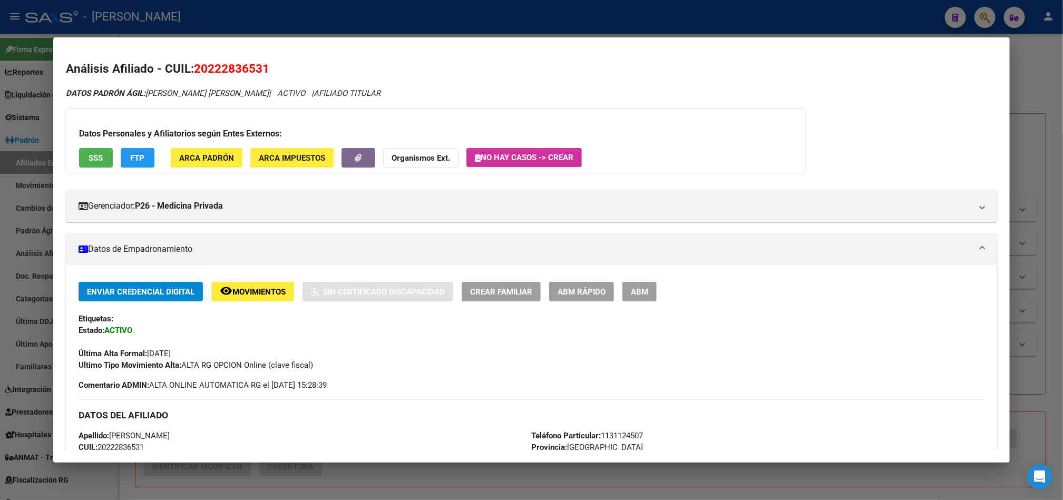
click at [201, 68] on span "20222836531" at bounding box center [231, 69] width 75 height 14
click at [214, 92] on span "DATOS PADRÓN ÁGIL: LOPEZ MARCELO FABIAN" at bounding box center [167, 93] width 203 height 9
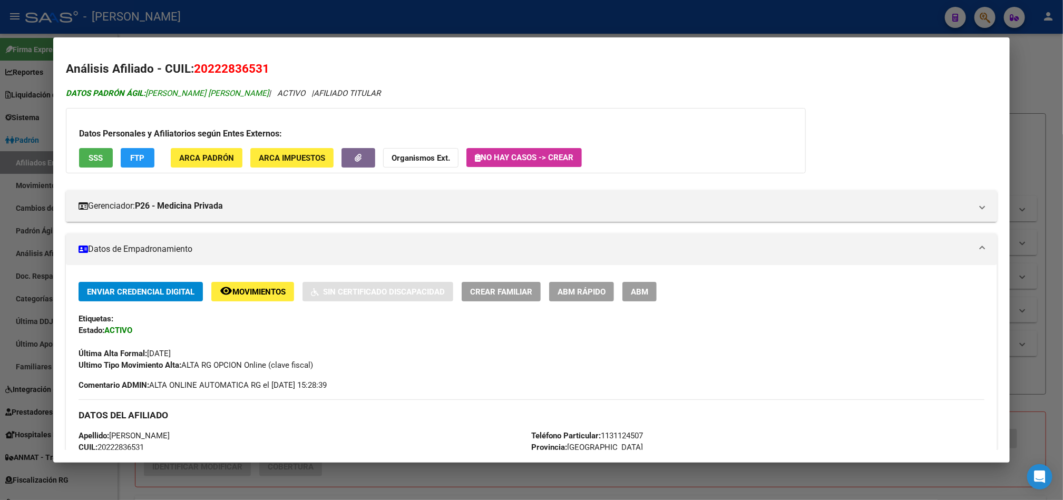
drag, startPoint x: 195, startPoint y: 96, endPoint x: 160, endPoint y: 90, distance: 35.9
click at [195, 97] on span "DATOS PADRÓN ÁGIL: LOPEZ MARCELO FABIAN" at bounding box center [167, 93] width 203 height 9
click at [141, 96] on span "DATOS PADRÓN ÁGIL: LOPEZ MARCELO FABIAN" at bounding box center [167, 93] width 203 height 9
drag, startPoint x: 143, startPoint y: 95, endPoint x: 230, endPoint y: 93, distance: 87.0
click at [230, 93] on span "DATOS PADRÓN ÁGIL: LOPEZ MARCELO FABIAN" at bounding box center [167, 93] width 203 height 9
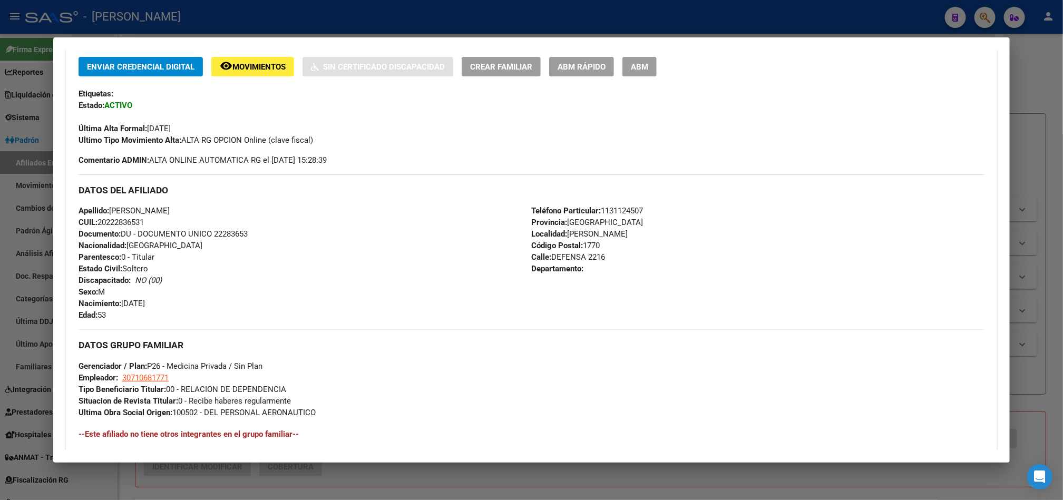
scroll to position [480, 0]
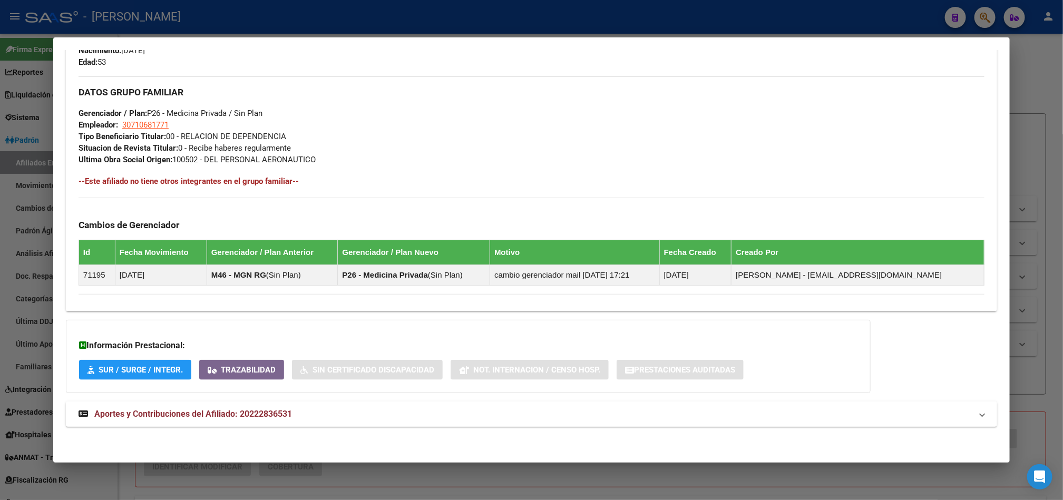
click at [457, 412] on mat-panel-title "Aportes y Contribuciones del Afiliado: 20222836531" at bounding box center [526, 414] width 894 height 13
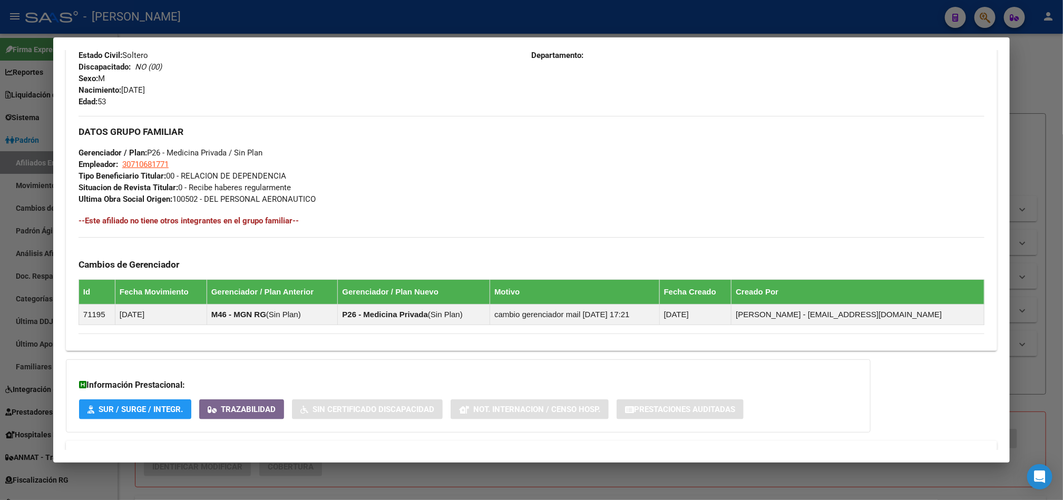
scroll to position [303, 0]
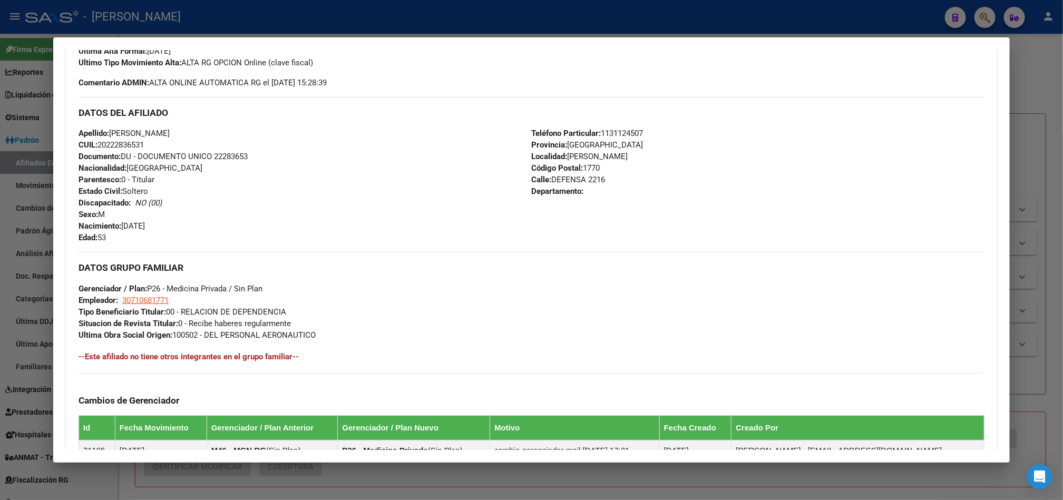
drag, startPoint x: 125, startPoint y: 252, endPoint x: 199, endPoint y: 270, distance: 76.1
drag, startPoint x: 205, startPoint y: 325, endPoint x: 205, endPoint y: 358, distance: 33.2
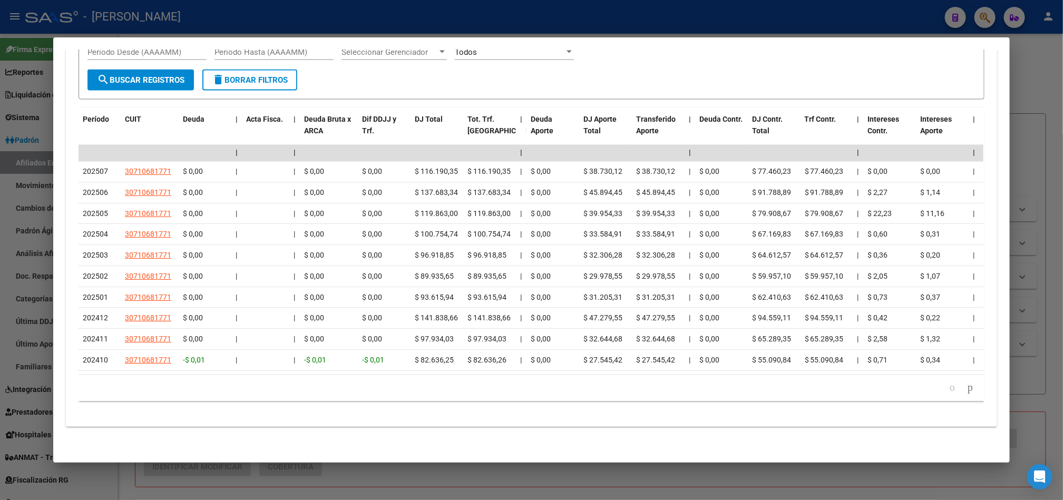
drag, startPoint x: 290, startPoint y: 187, endPoint x: 292, endPoint y: 266, distance: 78.6
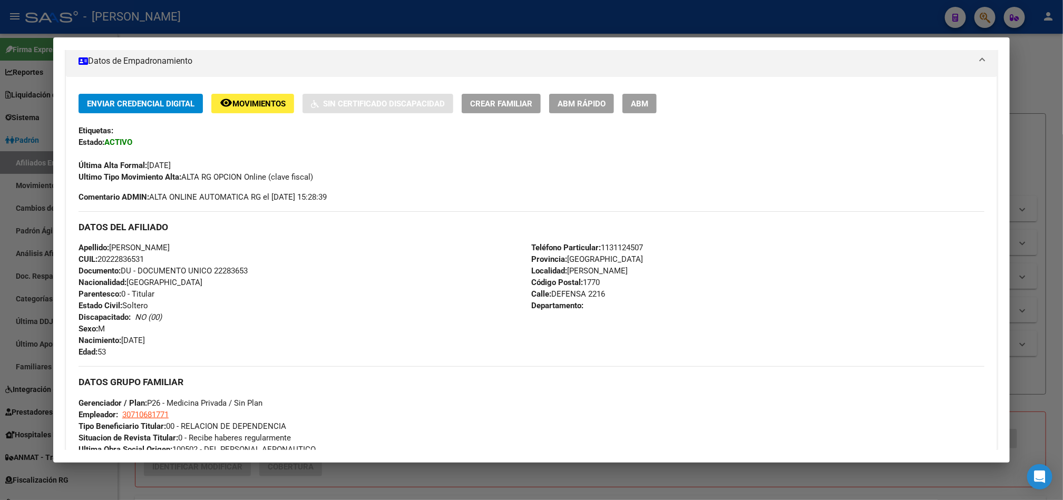
scroll to position [52, 0]
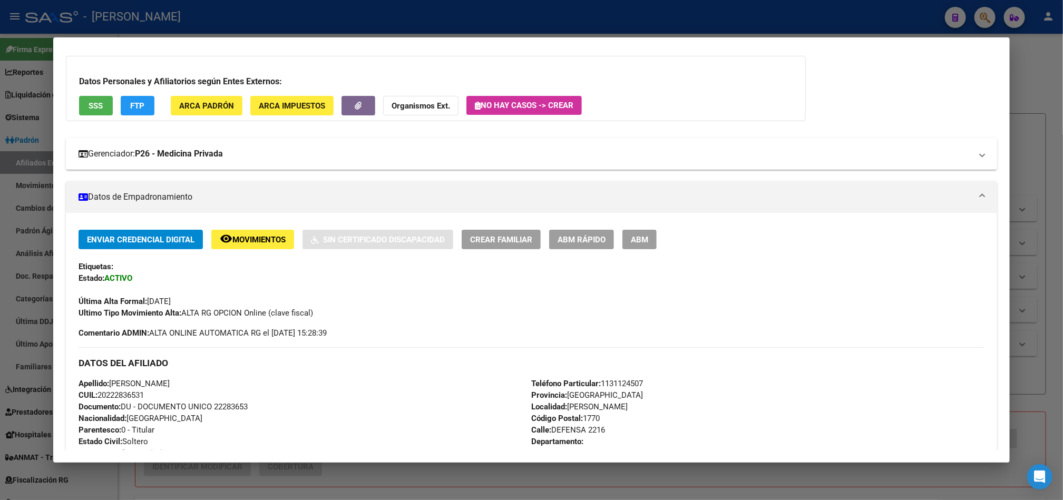
click at [148, 166] on mat-expansion-panel-header "Gerenciador: P26 - Medicina Privada" at bounding box center [531, 154] width 931 height 32
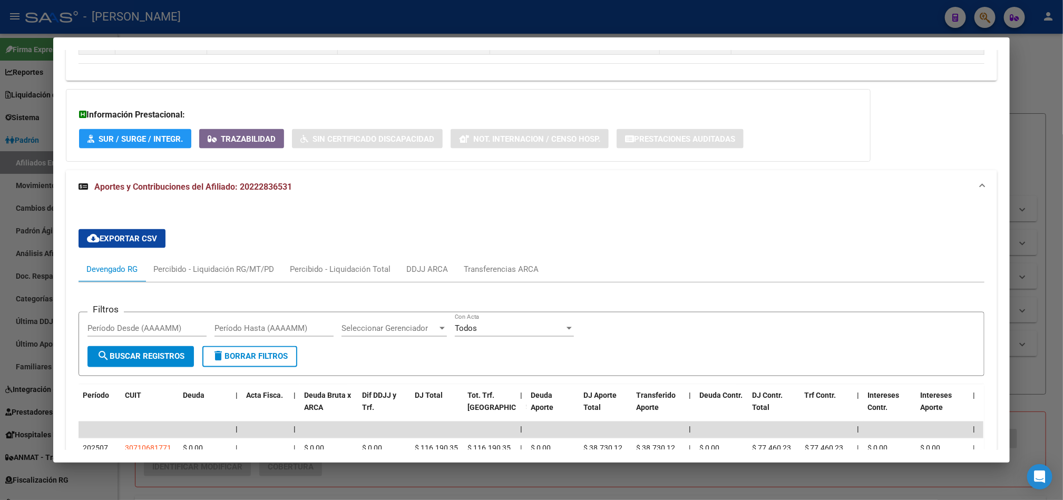
scroll to position [1119, 0]
